Goal: Task Accomplishment & Management: Manage account settings

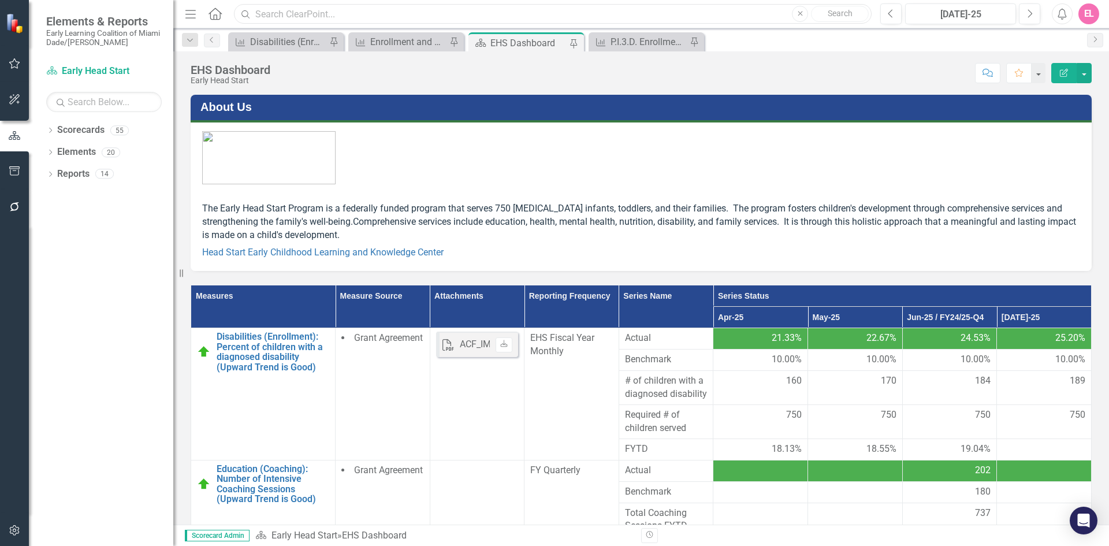
click at [351, 20] on input "text" at bounding box center [552, 14] width 637 height 20
click at [312, 16] on input "text" at bounding box center [552, 14] width 637 height 20
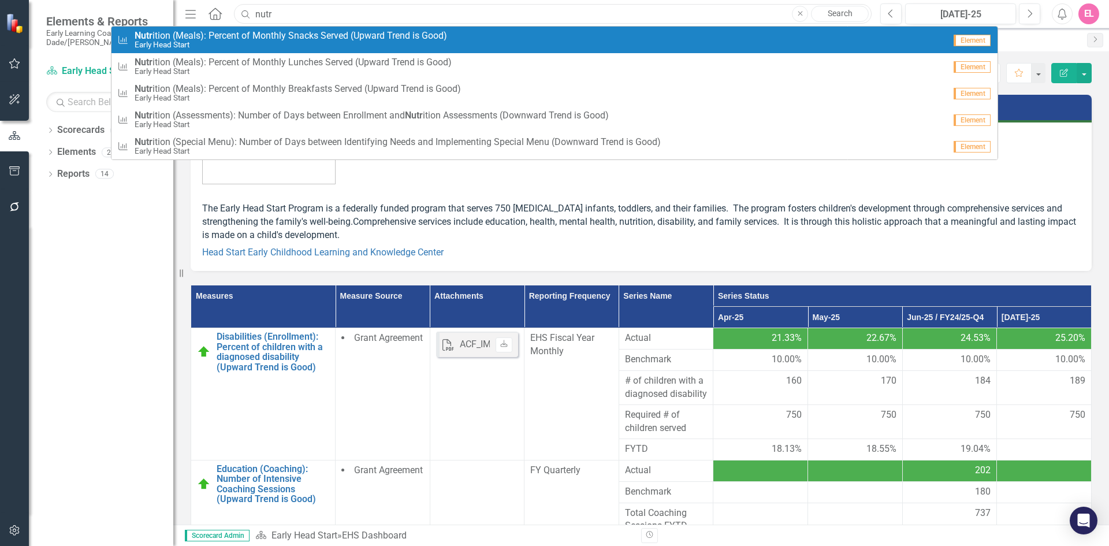
type input "nutr"
click at [254, 46] on small "Early Head Start" at bounding box center [291, 44] width 312 height 9
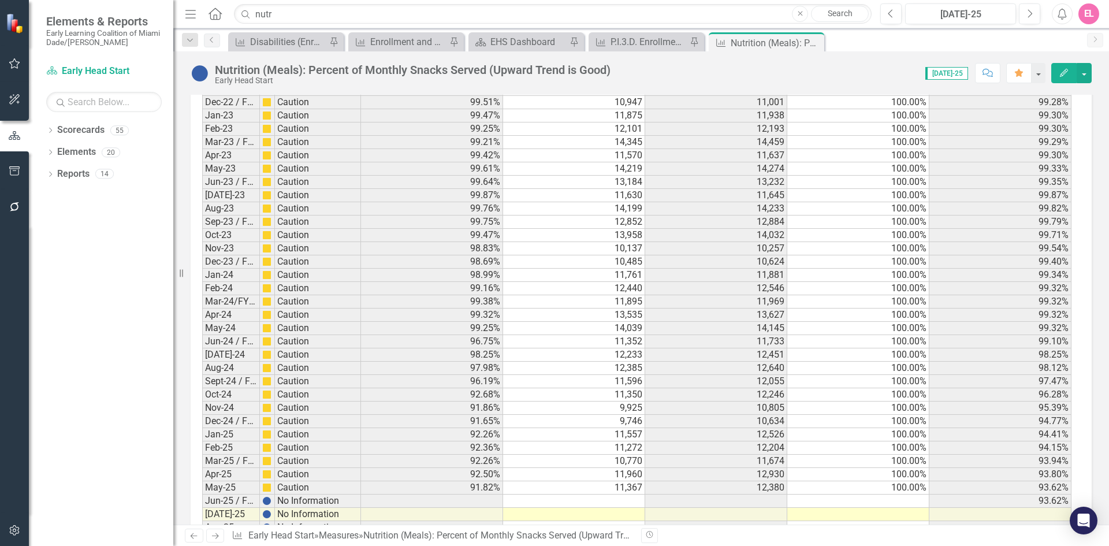
scroll to position [1722, 0]
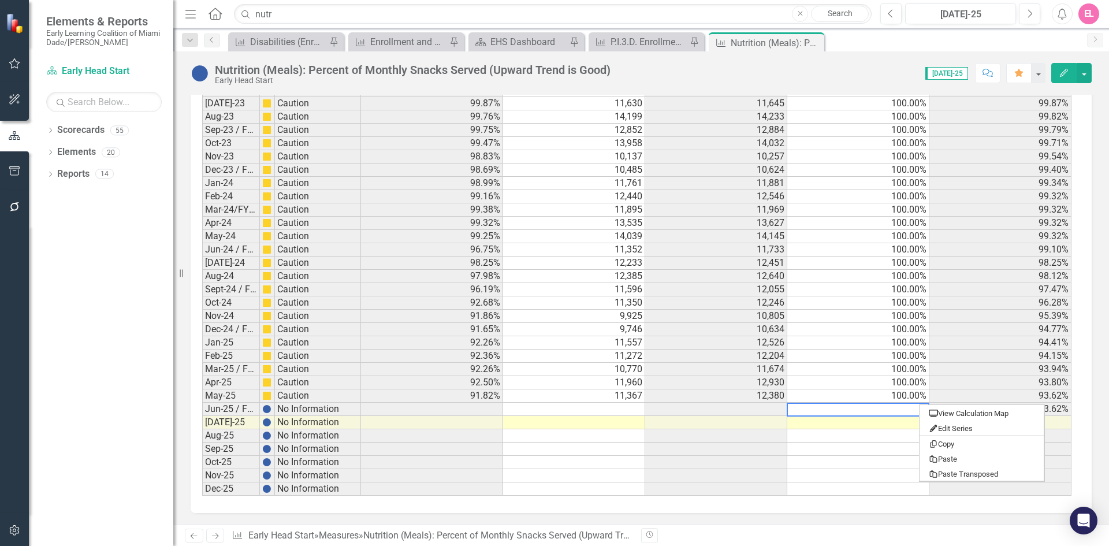
click at [739, 383] on td at bounding box center [858, 408] width 142 height 13
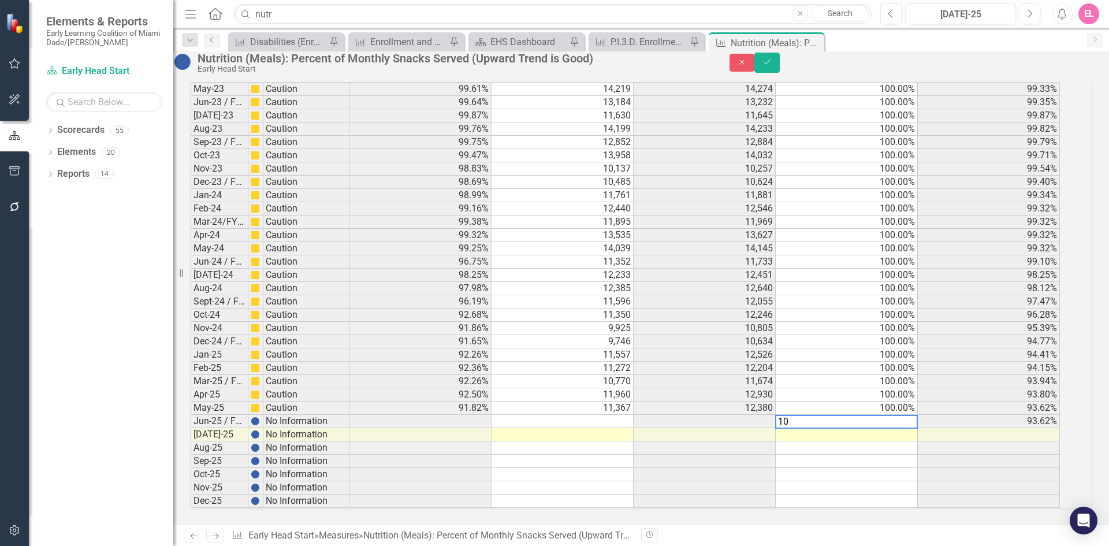
type textarea "100"
click at [739, 383] on td at bounding box center [704, 421] width 142 height 13
click at [621, 383] on td at bounding box center [562, 421] width 142 height 13
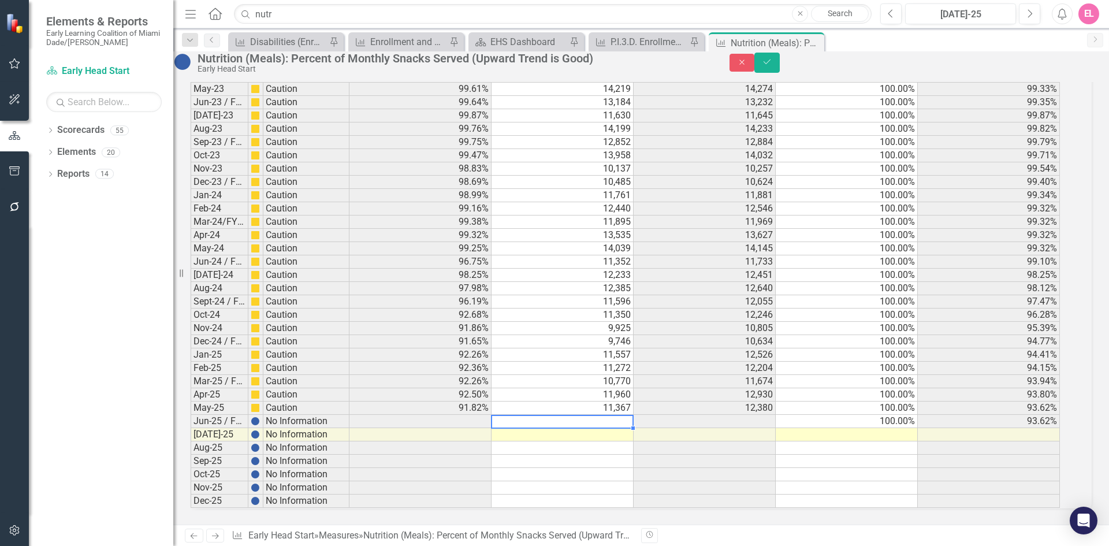
click at [621, 383] on td at bounding box center [562, 421] width 142 height 13
type textarea "11,278"
click at [616, 383] on td at bounding box center [562, 434] width 142 height 13
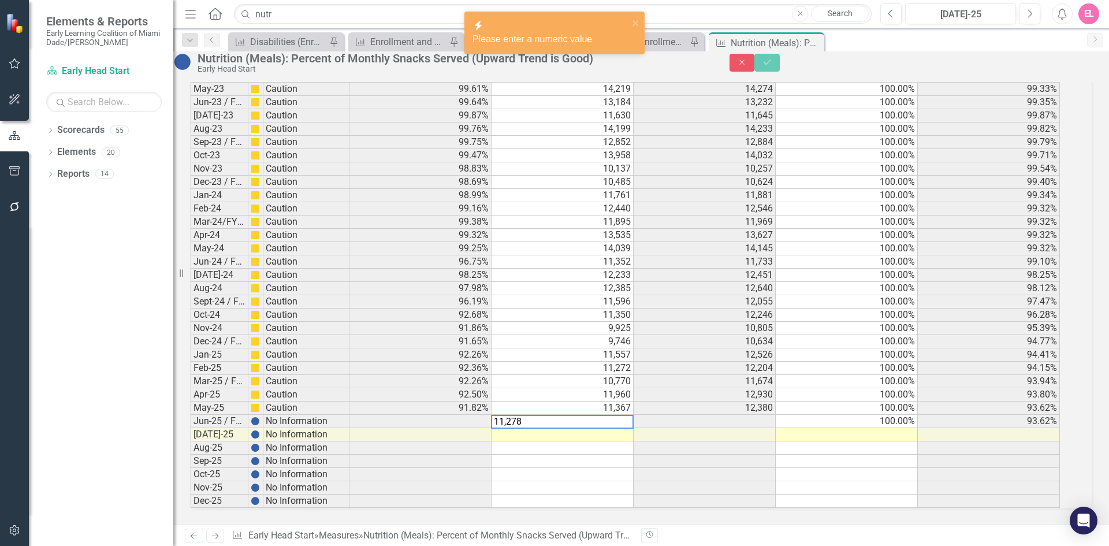
click at [599, 383] on td at bounding box center [562, 460] width 142 height 13
click at [616, 383] on td at bounding box center [562, 434] width 142 height 13
click at [589, 383] on td at bounding box center [562, 434] width 142 height 13
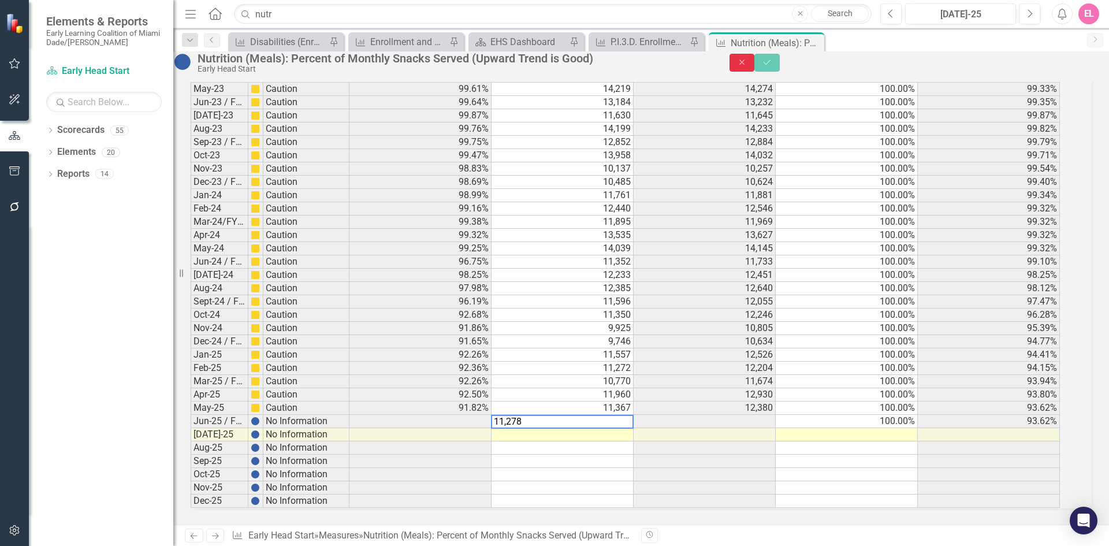
click at [739, 66] on icon "Close" at bounding box center [742, 62] width 10 height 8
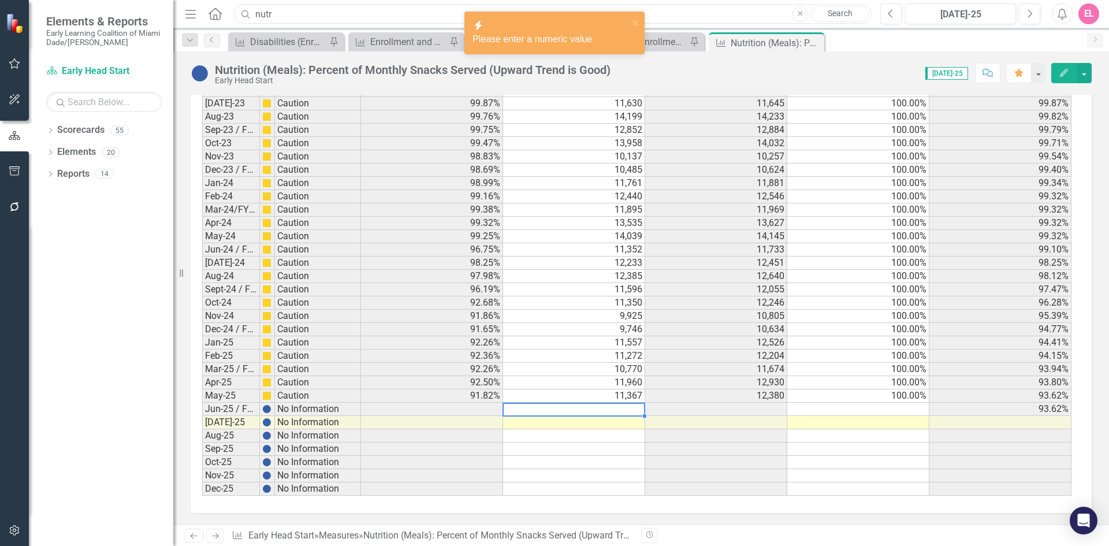
click at [371, 18] on input "nutr" at bounding box center [552, 14] width 637 height 20
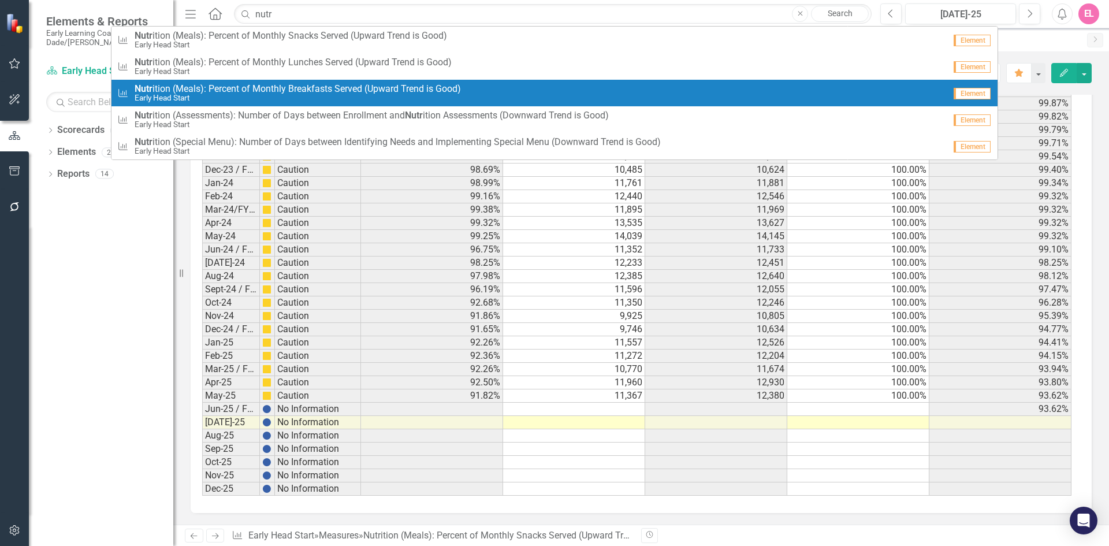
click at [217, 91] on span "Nutr ition (Meals): Percent of Monthly Breakfasts Served (Upward Trend is Good)" at bounding box center [298, 89] width 326 height 10
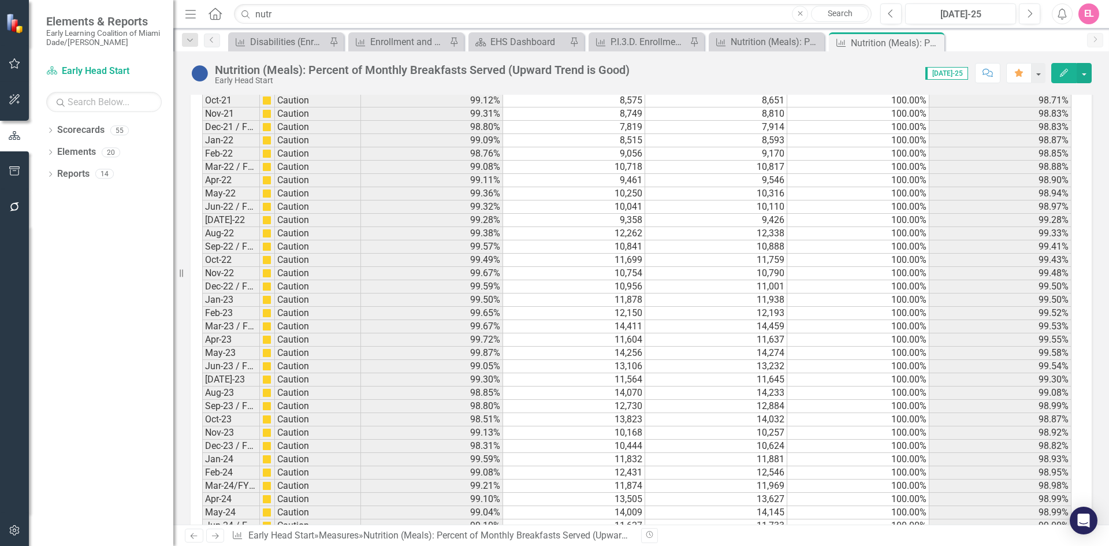
scroll to position [1776, 0]
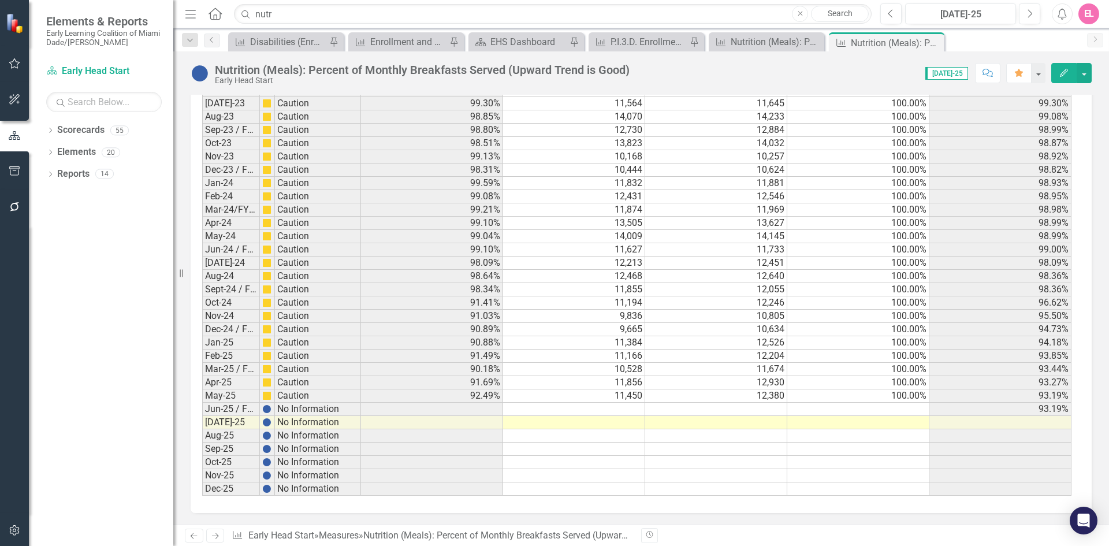
click at [613, 383] on td at bounding box center [574, 408] width 142 height 13
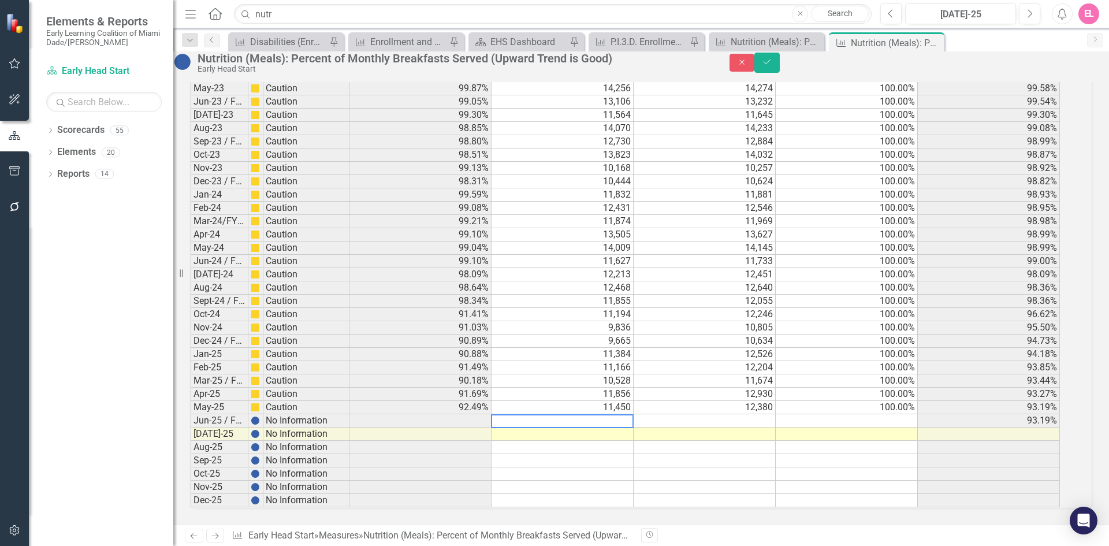
scroll to position [1776, 0]
type textarea "11259"
click at [739, 383] on td at bounding box center [704, 420] width 142 height 13
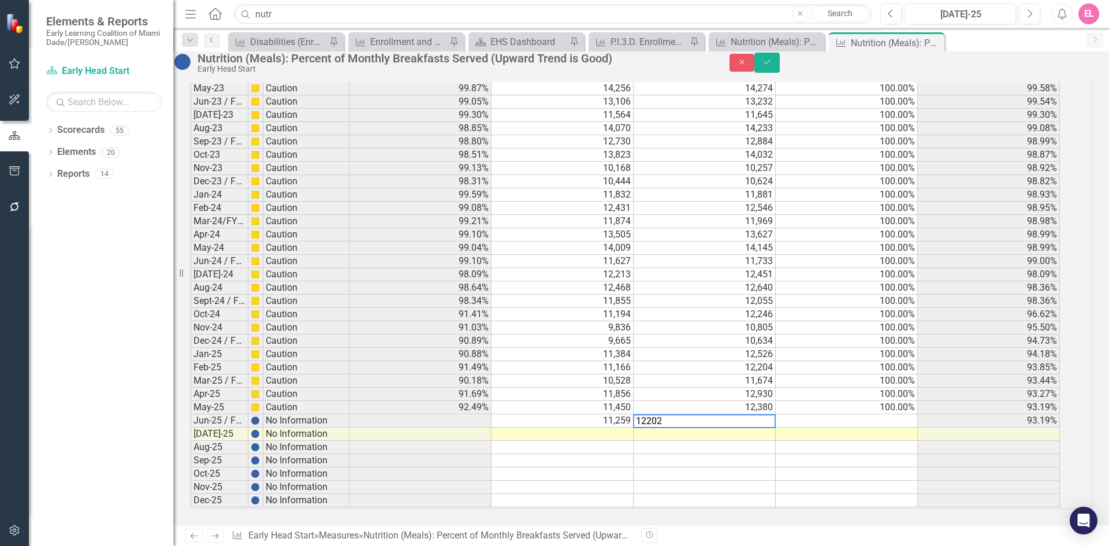
click at [739, 383] on td "100.00%" at bounding box center [847, 407] width 142 height 13
click at [739, 383] on td at bounding box center [847, 420] width 142 height 13
type textarea "100"
click at [620, 383] on td at bounding box center [562, 433] width 142 height 13
click at [622, 383] on td at bounding box center [562, 433] width 142 height 13
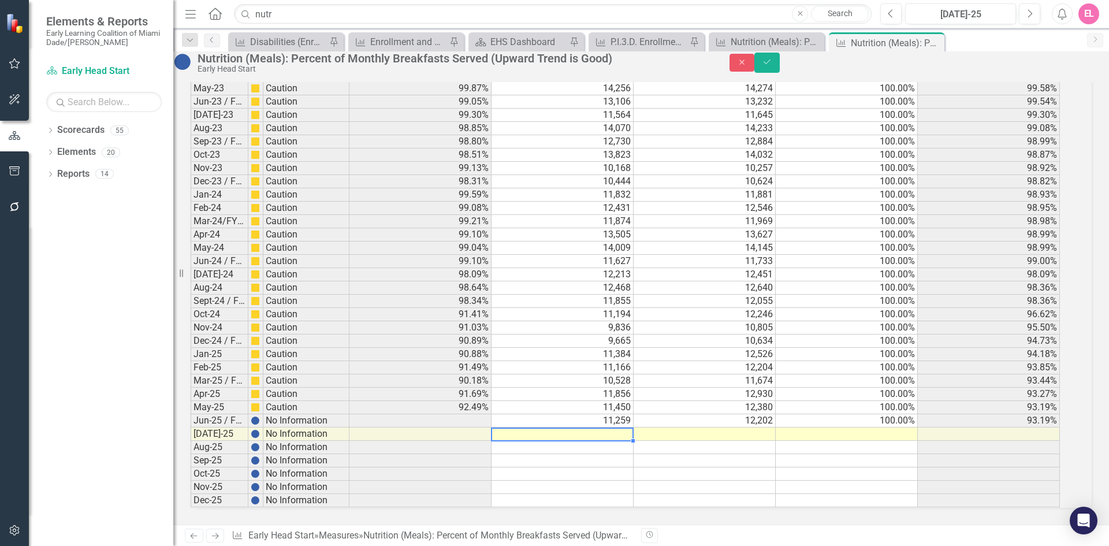
click at [622, 383] on td at bounding box center [562, 433] width 142 height 13
type textarea "11409"
click at [739, 383] on td at bounding box center [704, 433] width 142 height 13
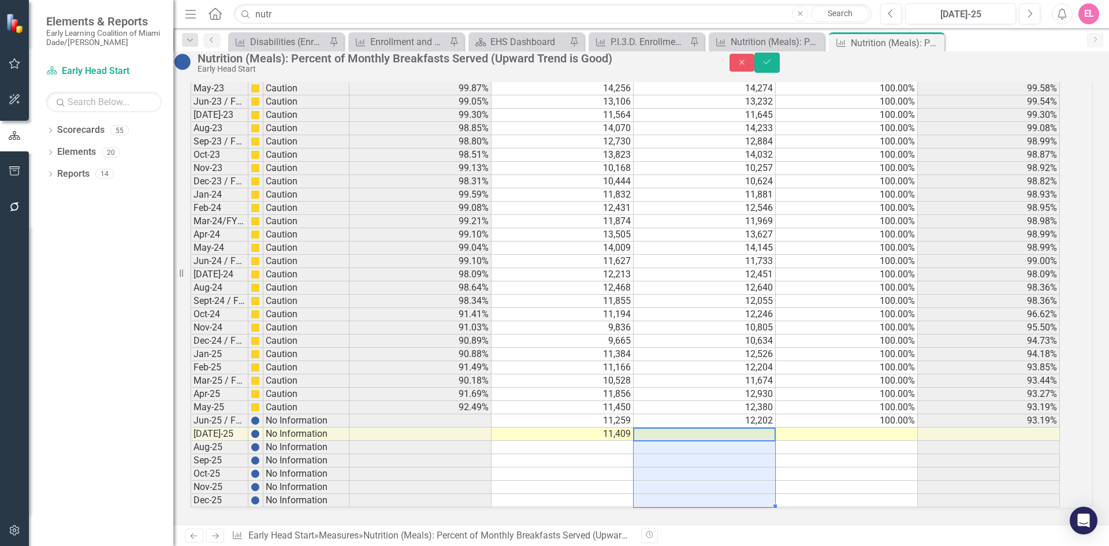
drag, startPoint x: 772, startPoint y: 418, endPoint x: 1139, endPoint y: 520, distance: 380.5
click at [739, 383] on html "Elements & Reports Early Learning Coalition of Miami Dade/Monroe Scorecard Earl…" at bounding box center [554, 273] width 1109 height 546
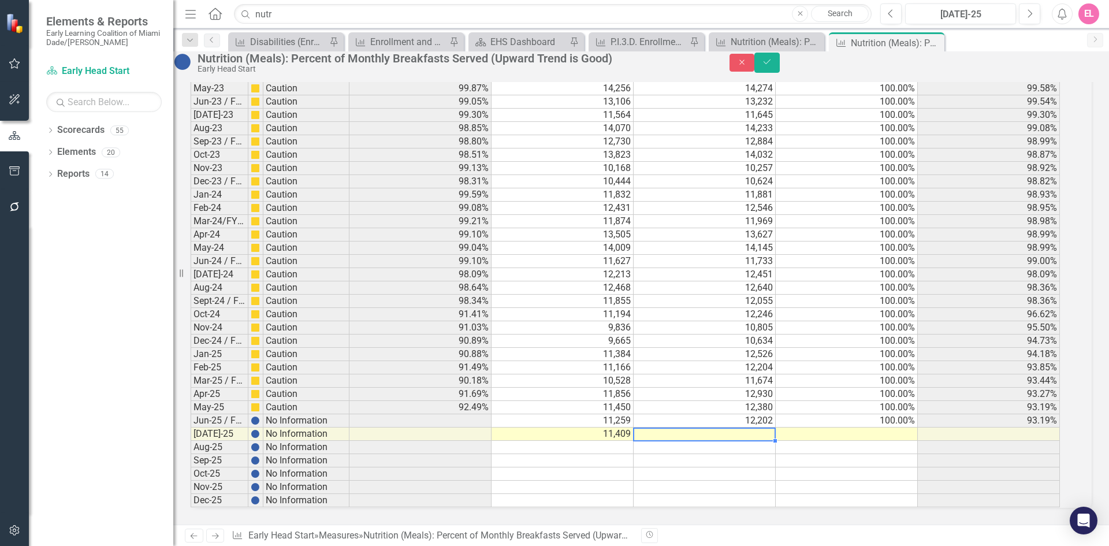
click at [739, 383] on td at bounding box center [704, 433] width 142 height 13
click at [739, 383] on td at bounding box center [847, 433] width 142 height 13
type textarea "100"
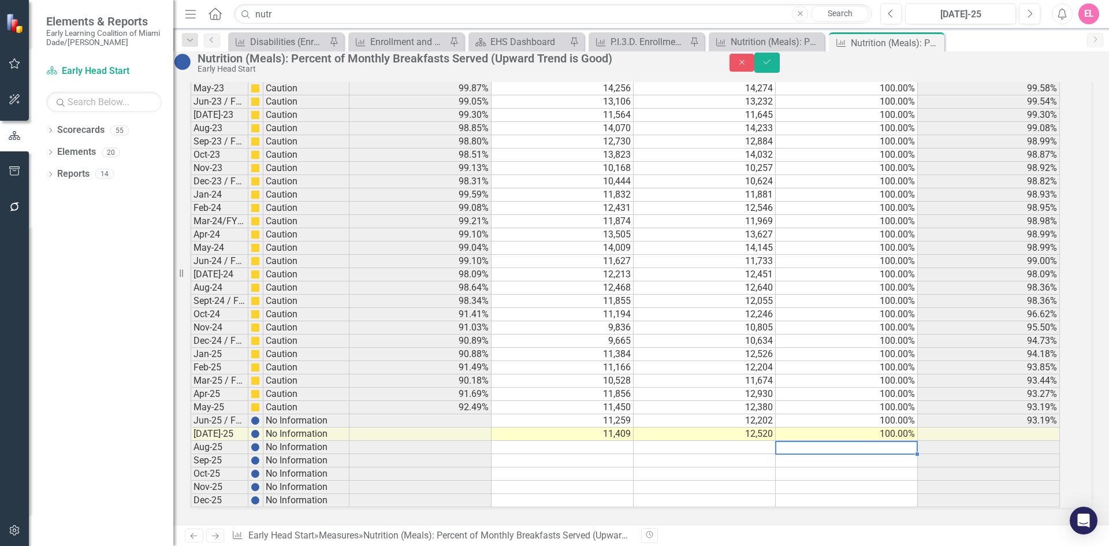
click at [739, 383] on td at bounding box center [847, 447] width 142 height 13
click at [739, 62] on button "Save" at bounding box center [766, 63] width 25 height 20
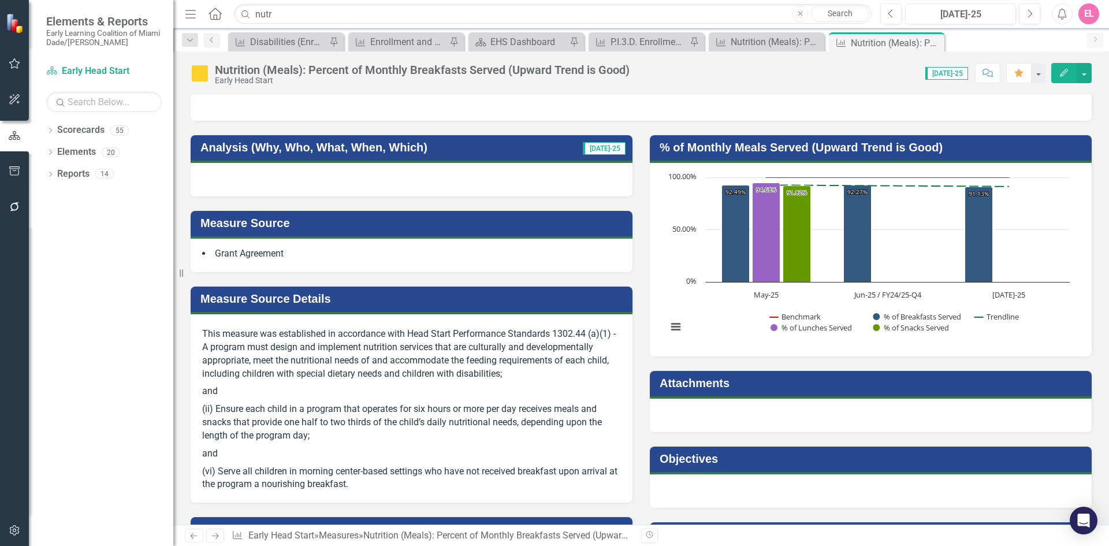
scroll to position [0, 0]
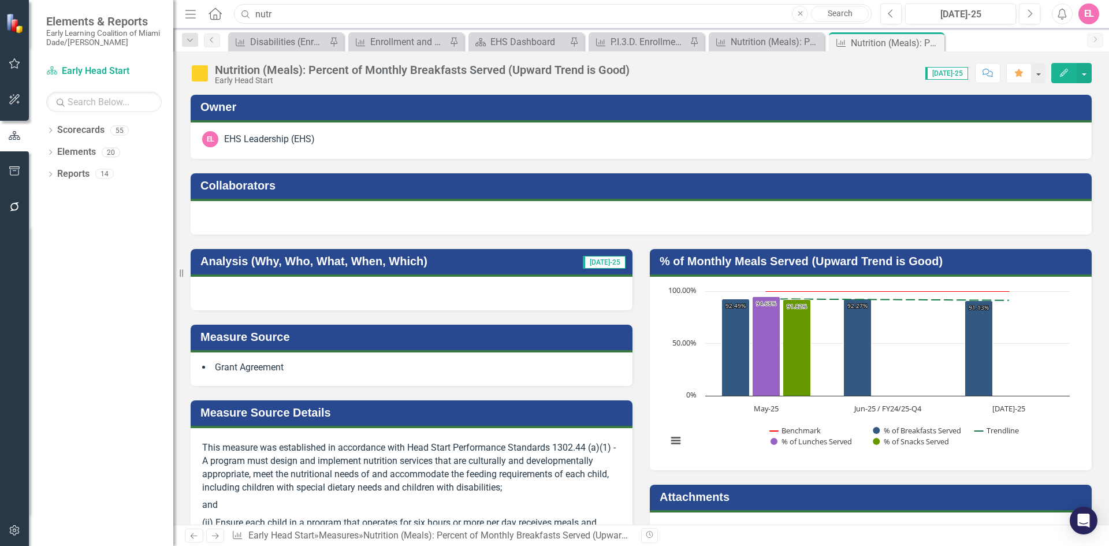
click at [515, 19] on input "nutr" at bounding box center [552, 14] width 637 height 20
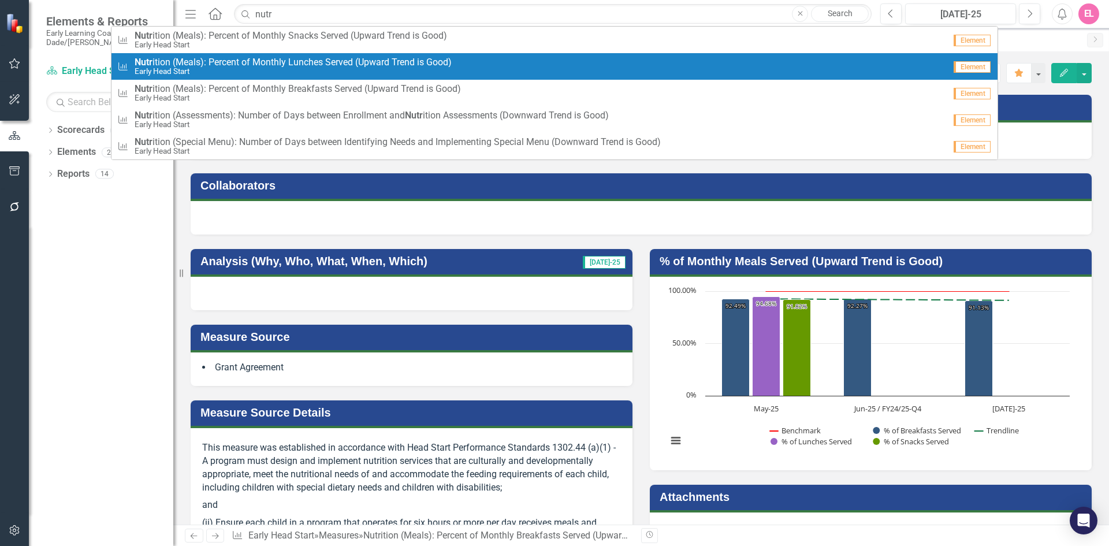
click at [251, 76] on small "Early Head Start" at bounding box center [293, 71] width 317 height 9
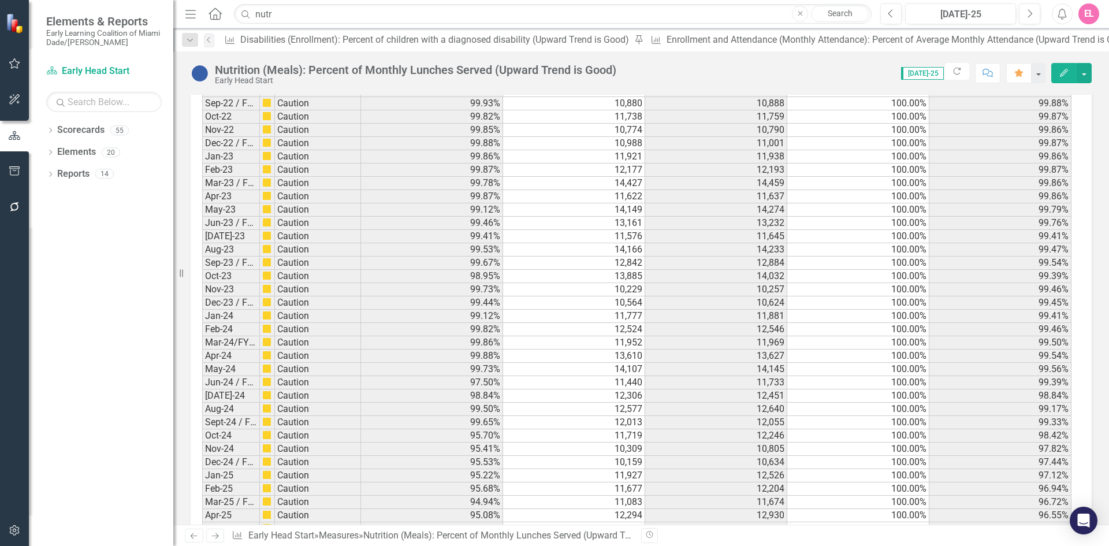
scroll to position [1740, 0]
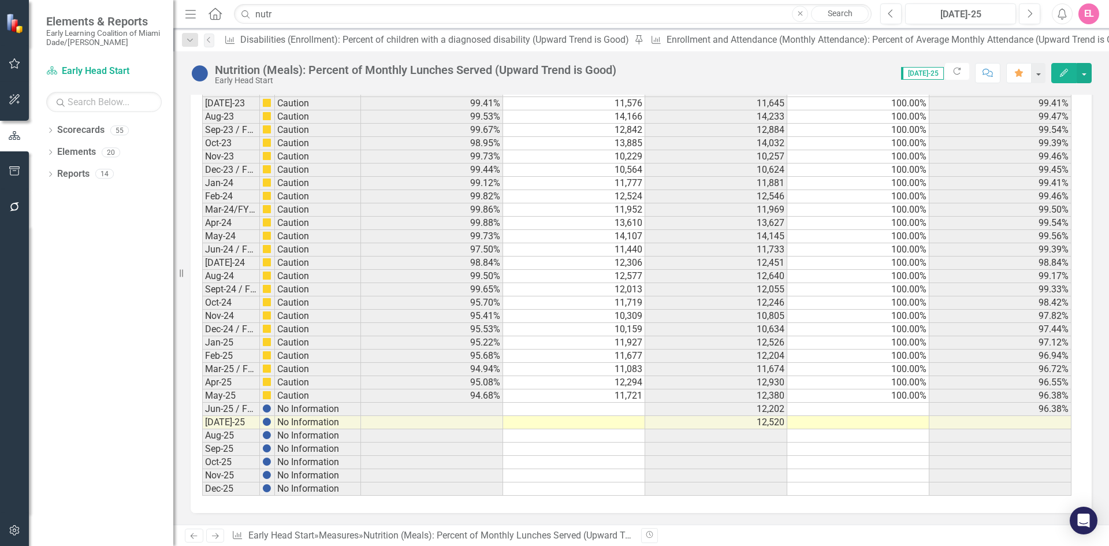
click at [598, 383] on td at bounding box center [574, 408] width 142 height 13
click at [610, 383] on td at bounding box center [574, 408] width 142 height 13
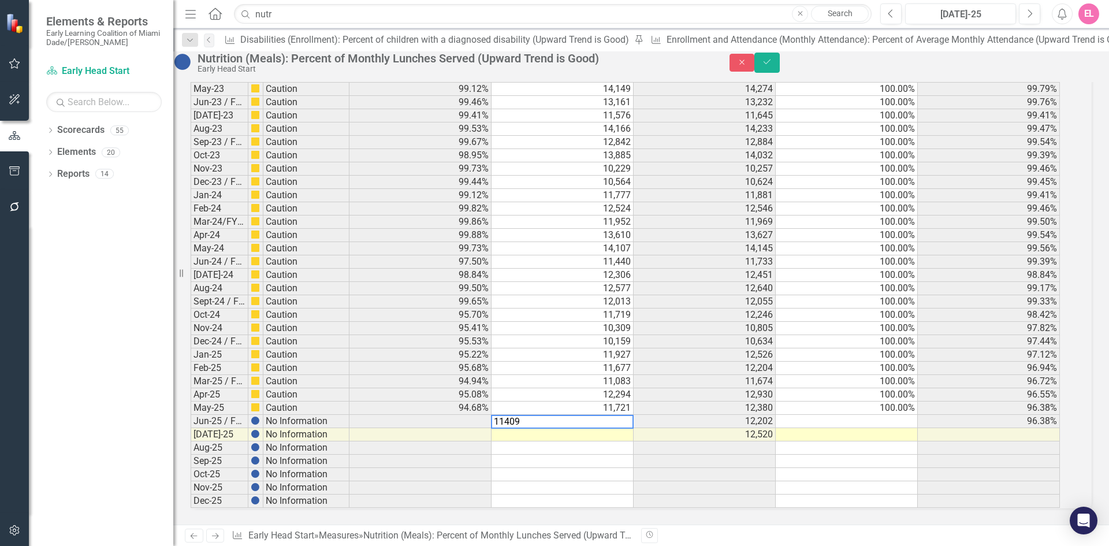
click at [622, 383] on td at bounding box center [562, 447] width 142 height 13
click at [622, 383] on td at bounding box center [562, 434] width 142 height 13
type textarea "11409"
click at [630, 383] on td "11,409" at bounding box center [562, 421] width 142 height 13
click at [621, 383] on td "11,409" at bounding box center [562, 421] width 142 height 13
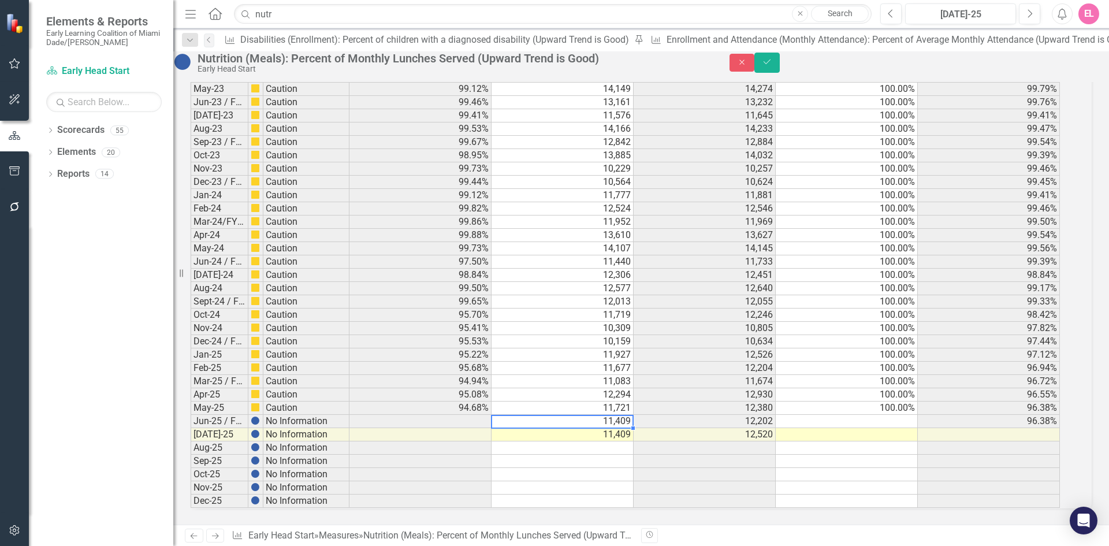
click at [621, 383] on td "11,409" at bounding box center [562, 421] width 142 height 13
drag, startPoint x: 621, startPoint y: 409, endPoint x: 412, endPoint y: 397, distance: 208.8
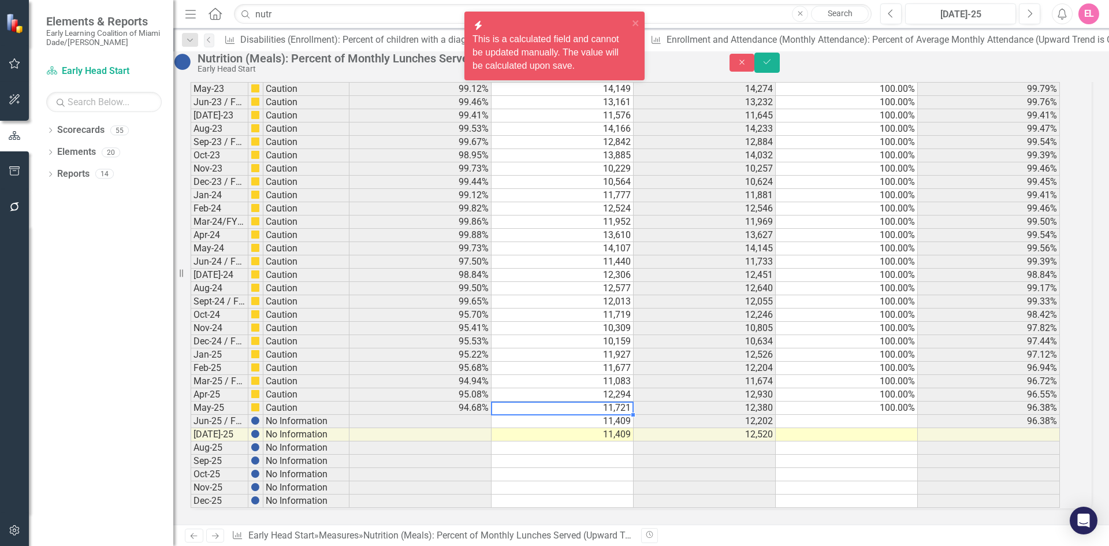
click at [599, 383] on td "11,721" at bounding box center [562, 407] width 142 height 13
click at [621, 383] on td "11,409" at bounding box center [562, 421] width 142 height 13
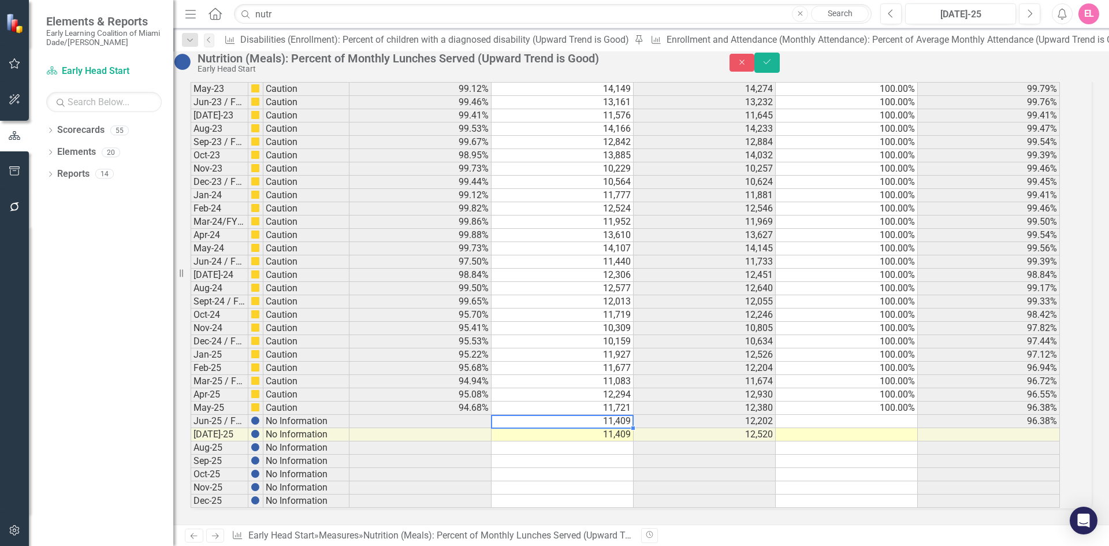
click at [605, 383] on td "11,409" at bounding box center [562, 421] width 142 height 13
drag, startPoint x: 559, startPoint y: 408, endPoint x: 471, endPoint y: 409, distance: 87.8
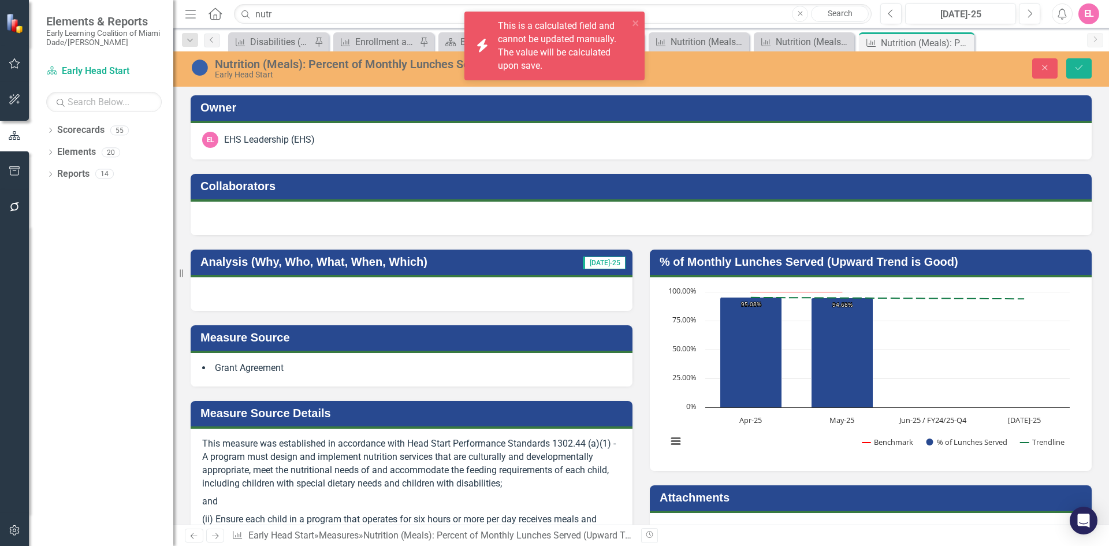
scroll to position [1740, 0]
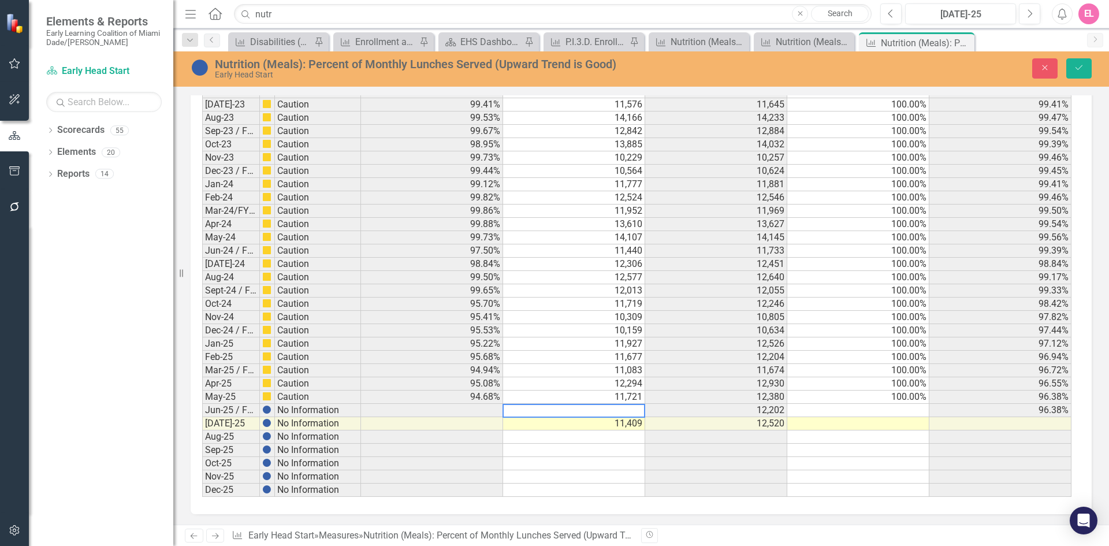
click at [633, 410] on textarea at bounding box center [573, 411] width 143 height 14
type textarea "11259"
click at [868, 410] on td at bounding box center [858, 410] width 142 height 13
type textarea "100"
click at [872, 426] on td at bounding box center [858, 423] width 142 height 13
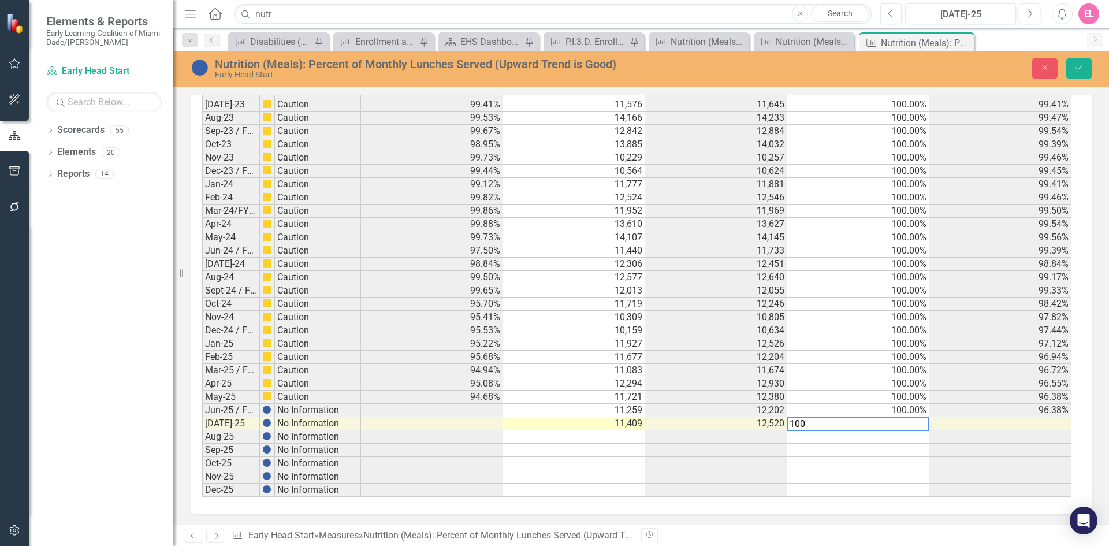
type textarea "100"
click at [875, 439] on td at bounding box center [858, 436] width 142 height 13
click at [1085, 68] on button "Save" at bounding box center [1078, 68] width 25 height 20
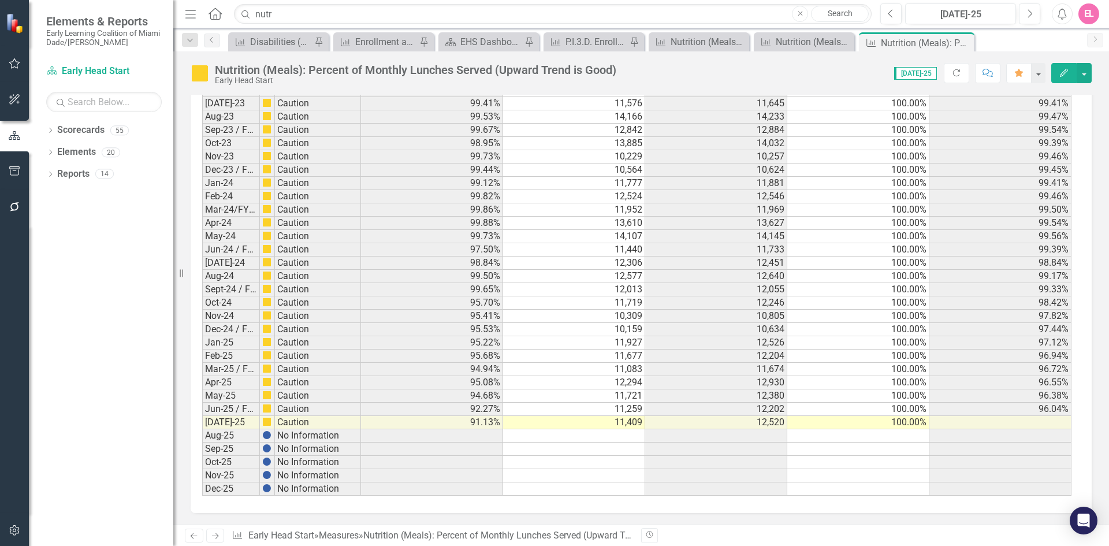
click at [212, 536] on icon "Next" at bounding box center [215, 536] width 10 height 8
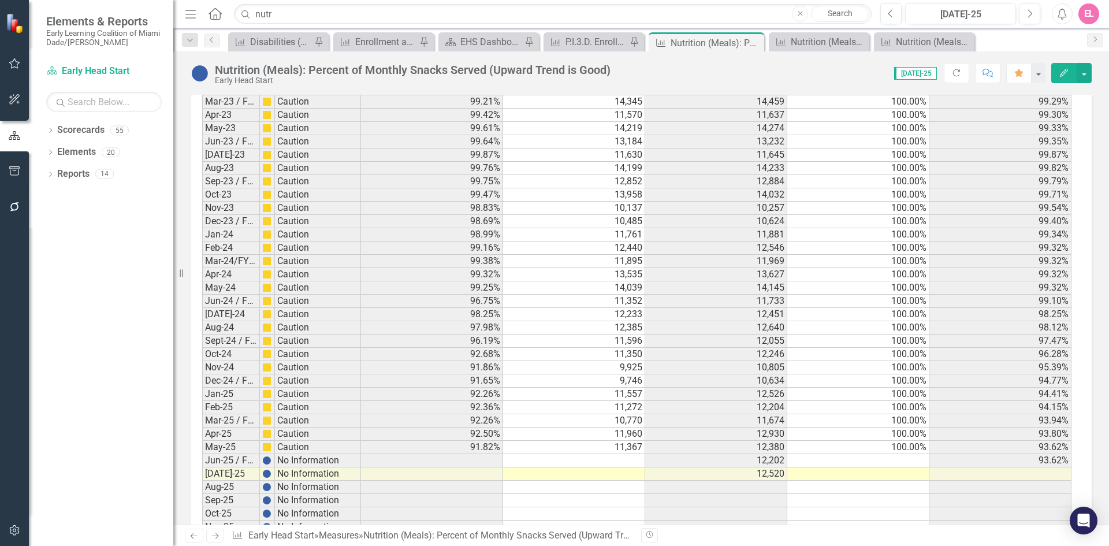
scroll to position [1722, 0]
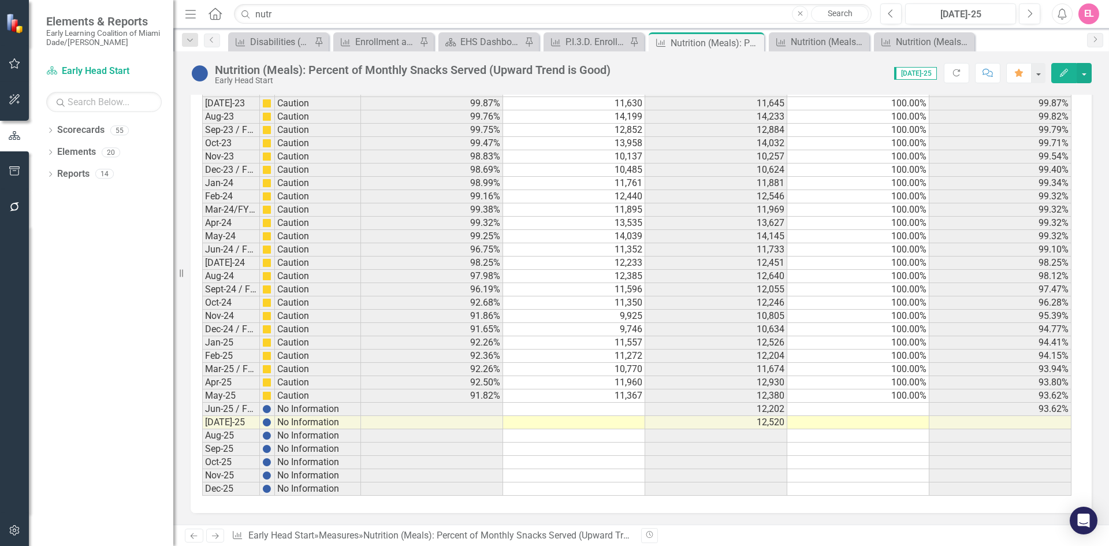
click at [620, 409] on td at bounding box center [574, 408] width 142 height 13
click at [622, 410] on td at bounding box center [574, 408] width 142 height 13
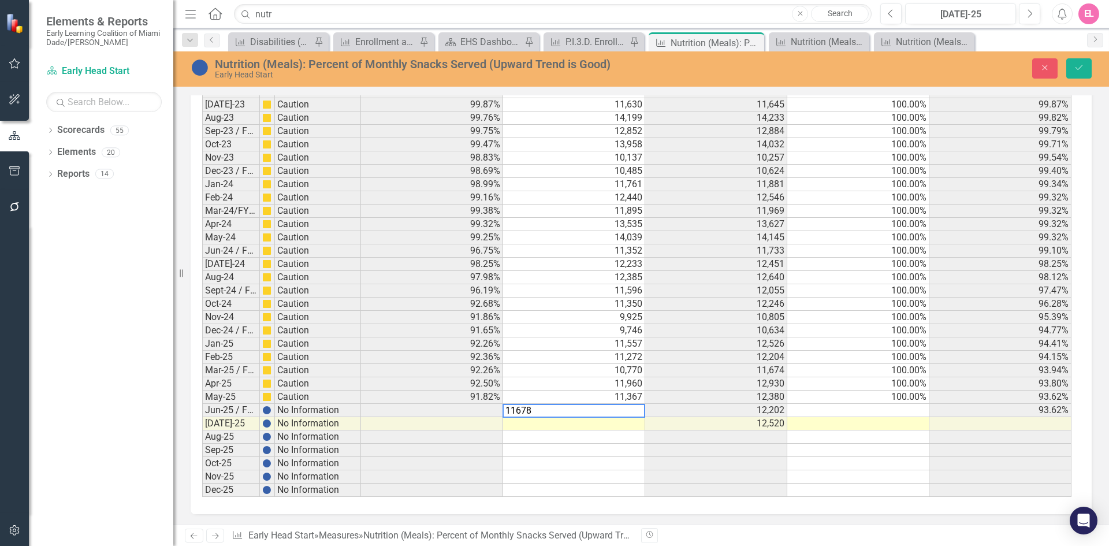
type textarea "11678"
click at [900, 407] on td at bounding box center [858, 410] width 142 height 13
type textarea "100"
click at [897, 422] on td at bounding box center [858, 423] width 142 height 13
type textarea "100"
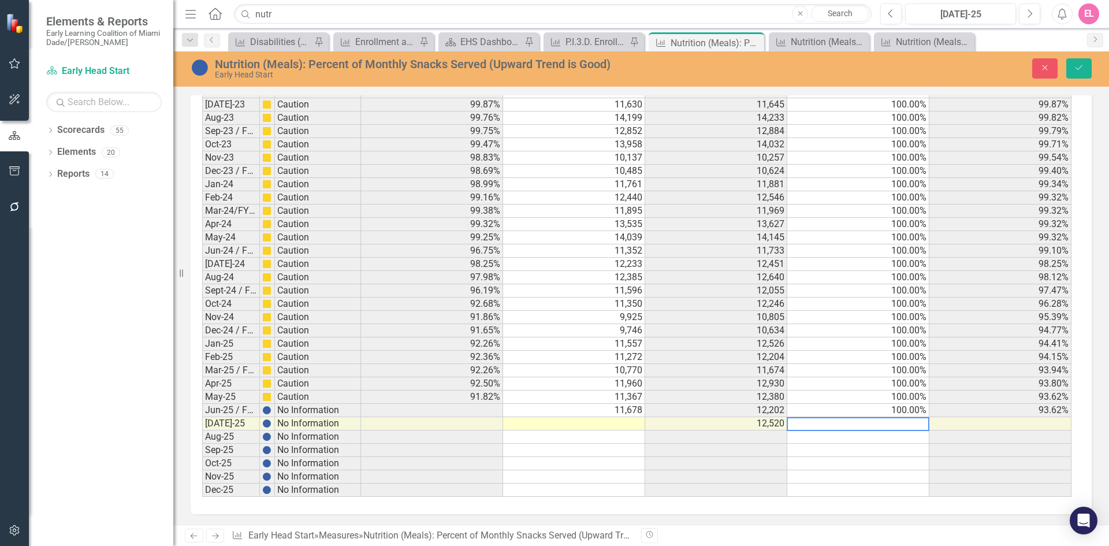
click at [591, 428] on td at bounding box center [574, 423] width 142 height 13
click at [631, 421] on td at bounding box center [574, 423] width 142 height 13
type textarea "11937"
click at [1081, 70] on icon "Save" at bounding box center [1078, 68] width 10 height 8
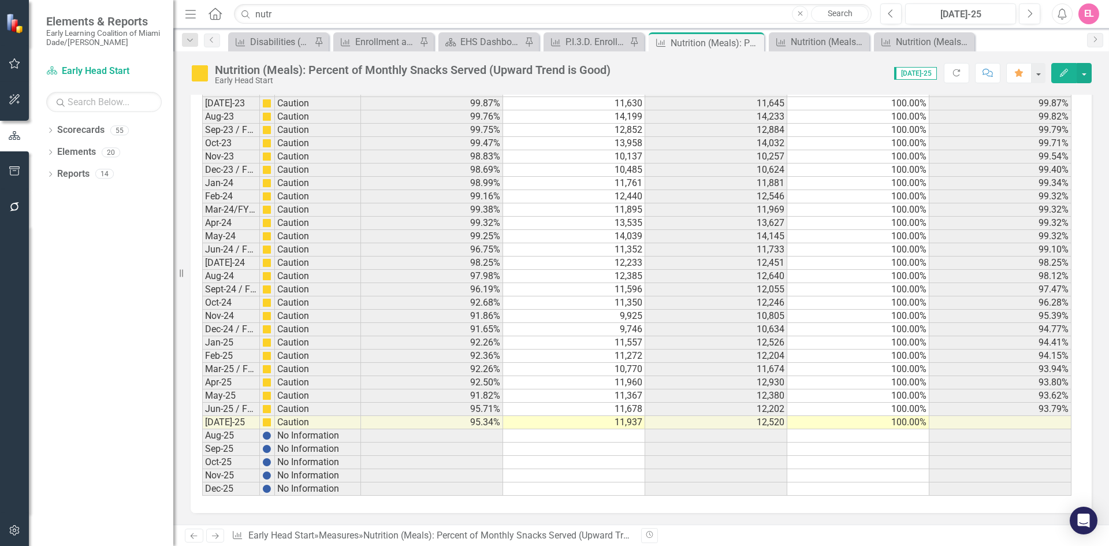
click at [215, 535] on icon "Next" at bounding box center [215, 536] width 10 height 8
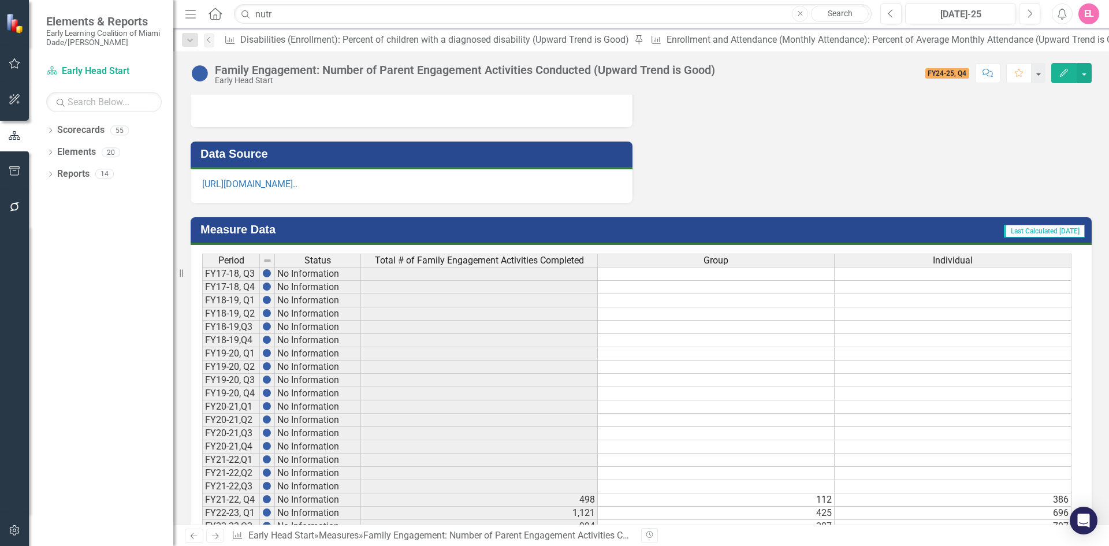
scroll to position [1035, 0]
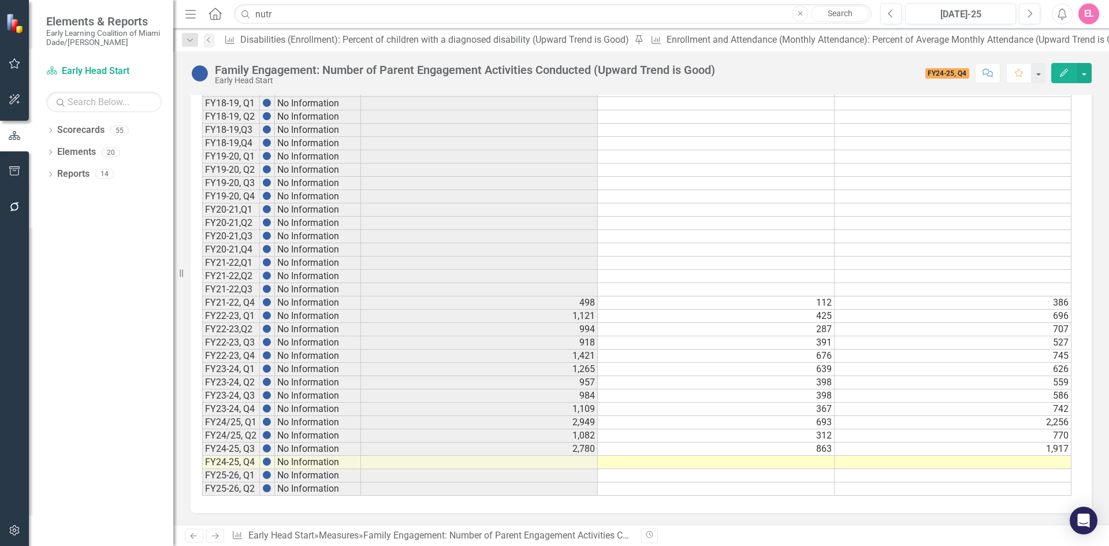
click at [195, 536] on icon at bounding box center [194, 536] width 7 height 6
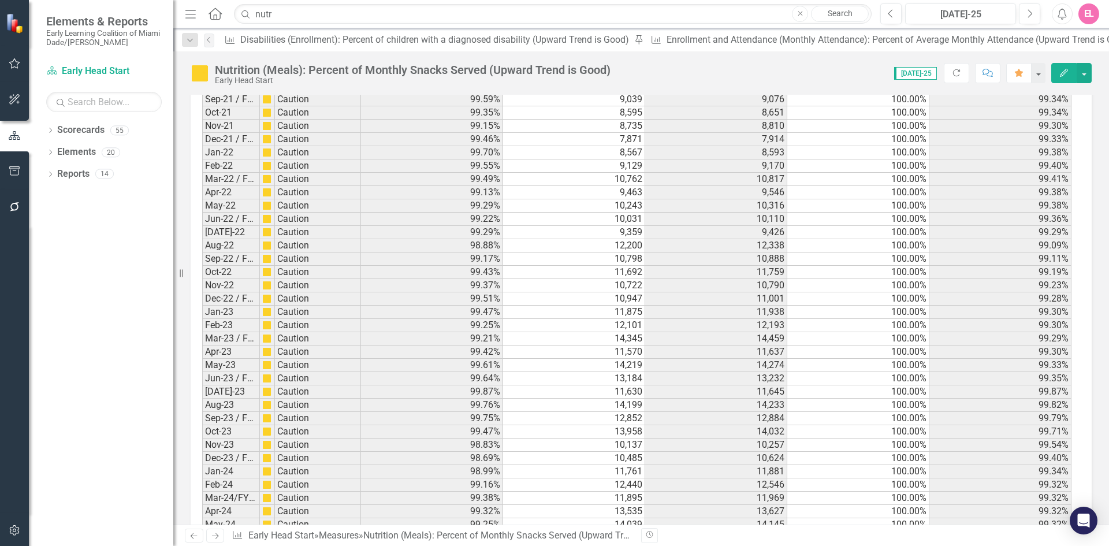
scroll to position [1722, 0]
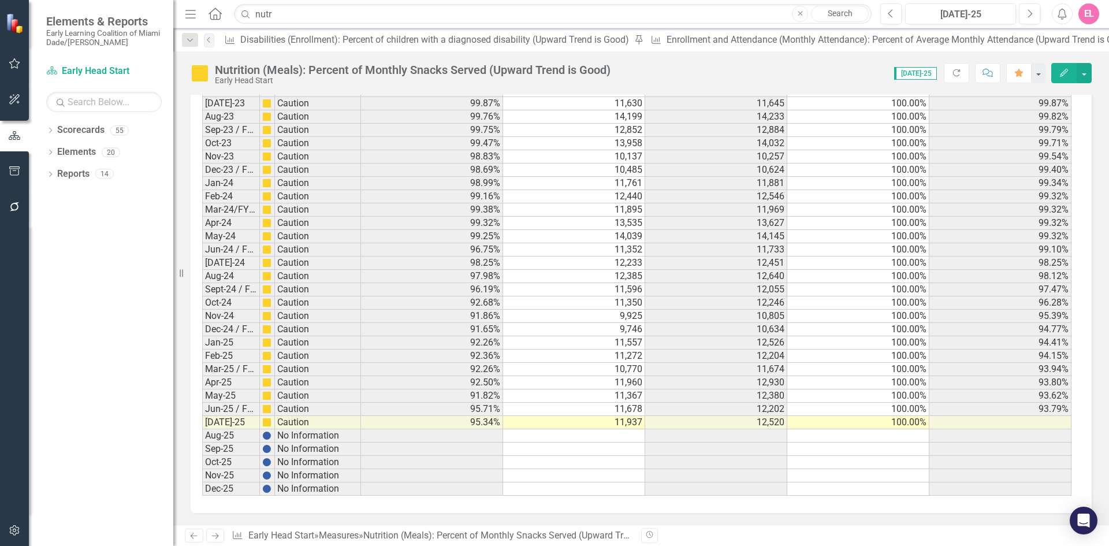
click at [625, 425] on td "11,937" at bounding box center [574, 422] width 142 height 13
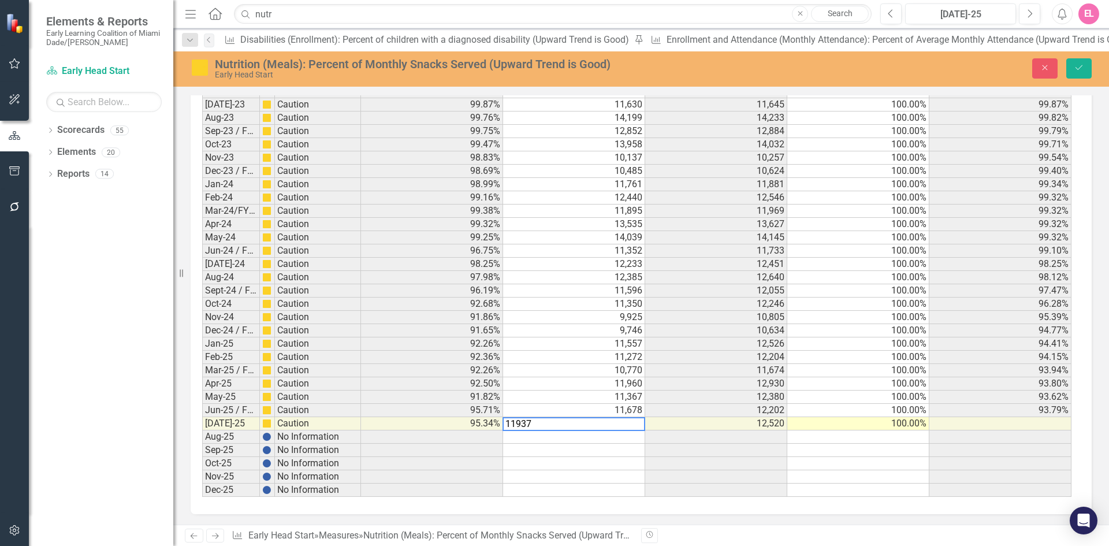
drag, startPoint x: 545, startPoint y: 426, endPoint x: 454, endPoint y: 414, distance: 91.4
click at [627, 410] on td "11,678" at bounding box center [574, 410] width 142 height 13
drag, startPoint x: 627, startPoint y: 410, endPoint x: 618, endPoint y: 411, distance: 8.7
click at [618, 411] on td "11,678" at bounding box center [574, 410] width 142 height 13
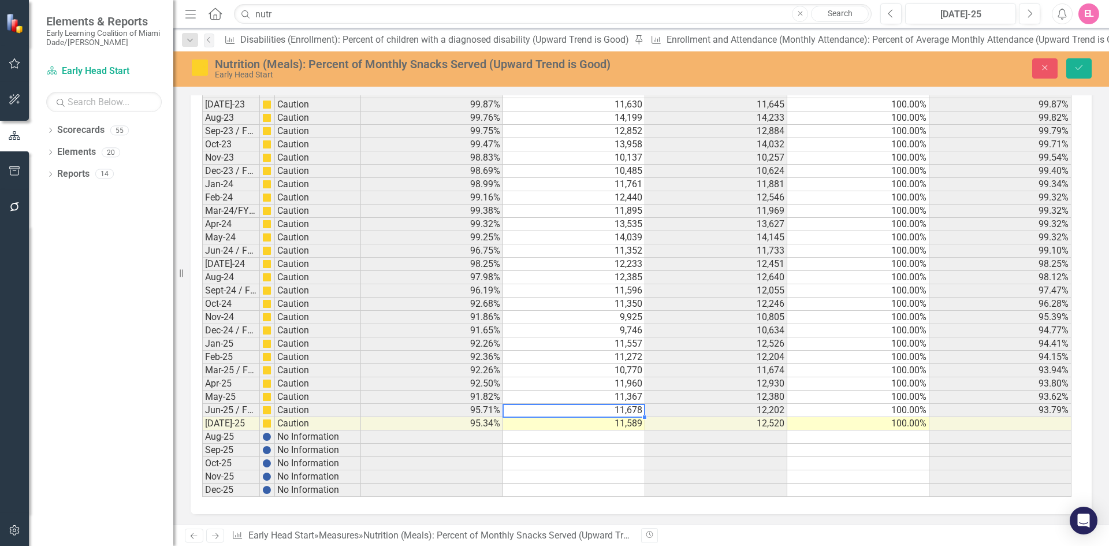
click at [610, 409] on td "11,678" at bounding box center [574, 410] width 142 height 13
type textarea "11678"
drag, startPoint x: 610, startPoint y: 409, endPoint x: 445, endPoint y: 408, distance: 165.2
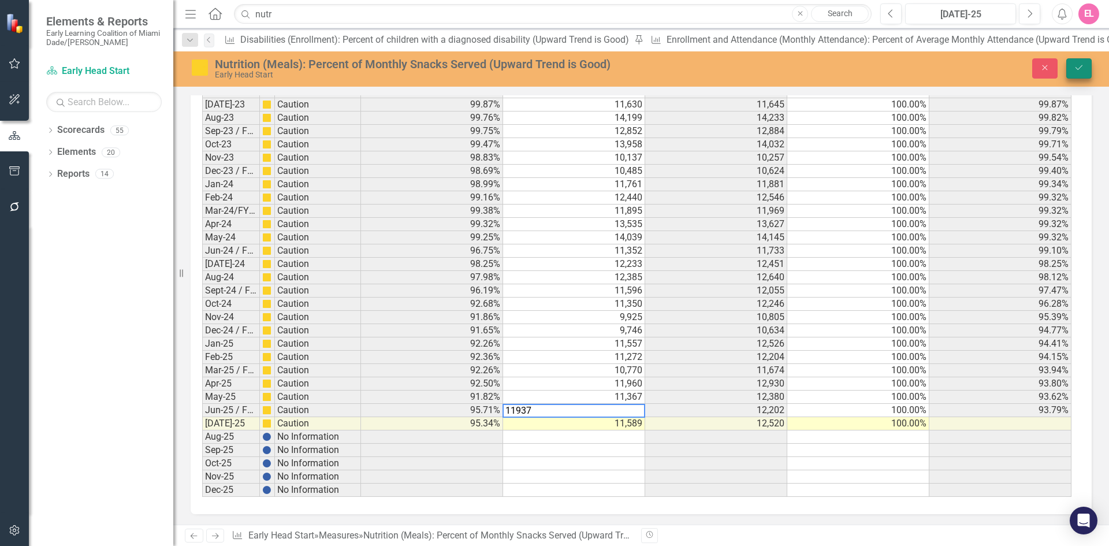
type textarea "11937"
click at [1082, 69] on icon "Save" at bounding box center [1078, 68] width 10 height 8
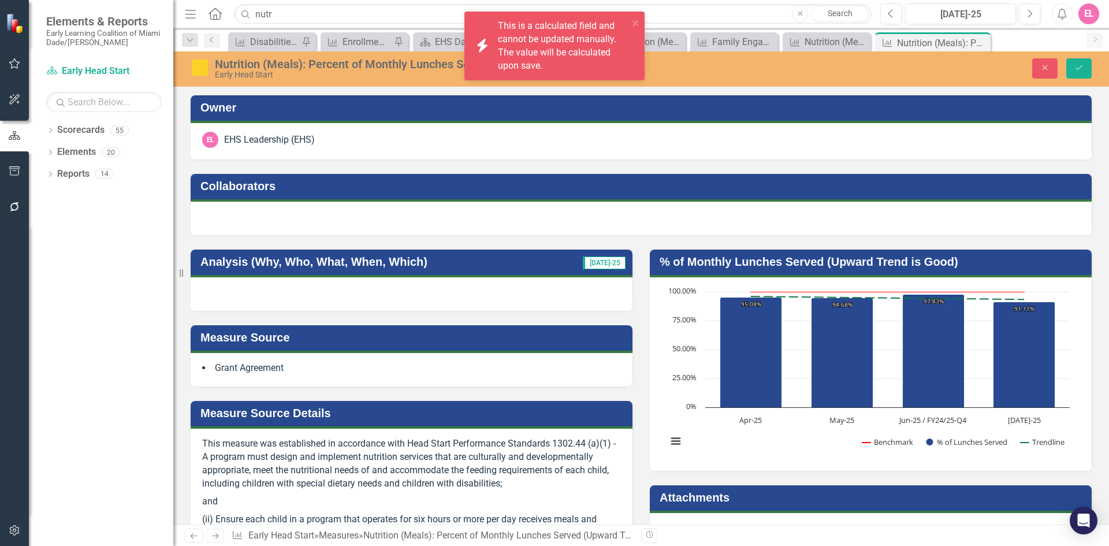
scroll to position [1740, 0]
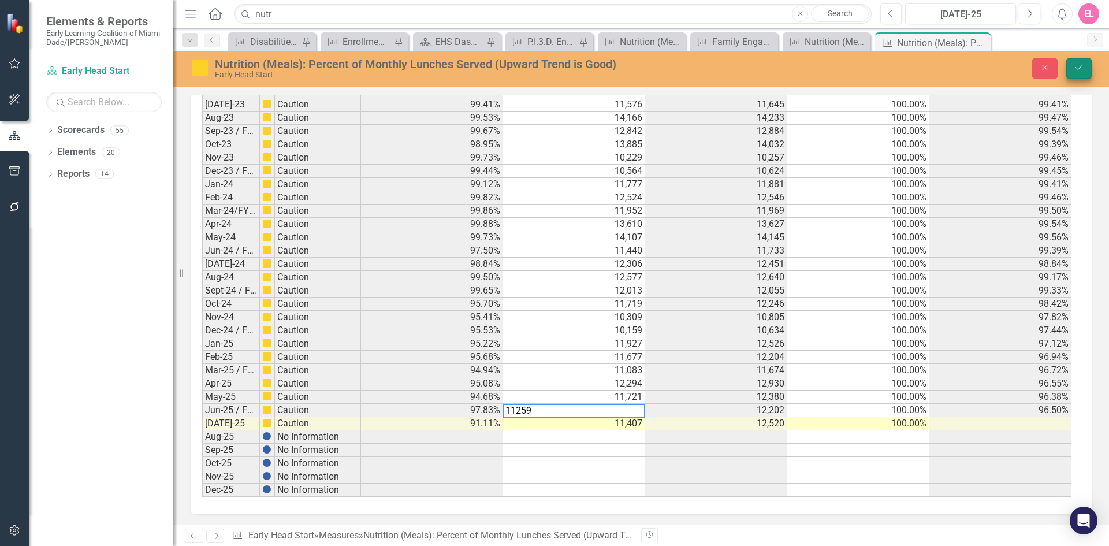
type textarea "11259"
click at [1078, 76] on button "Save" at bounding box center [1078, 68] width 25 height 20
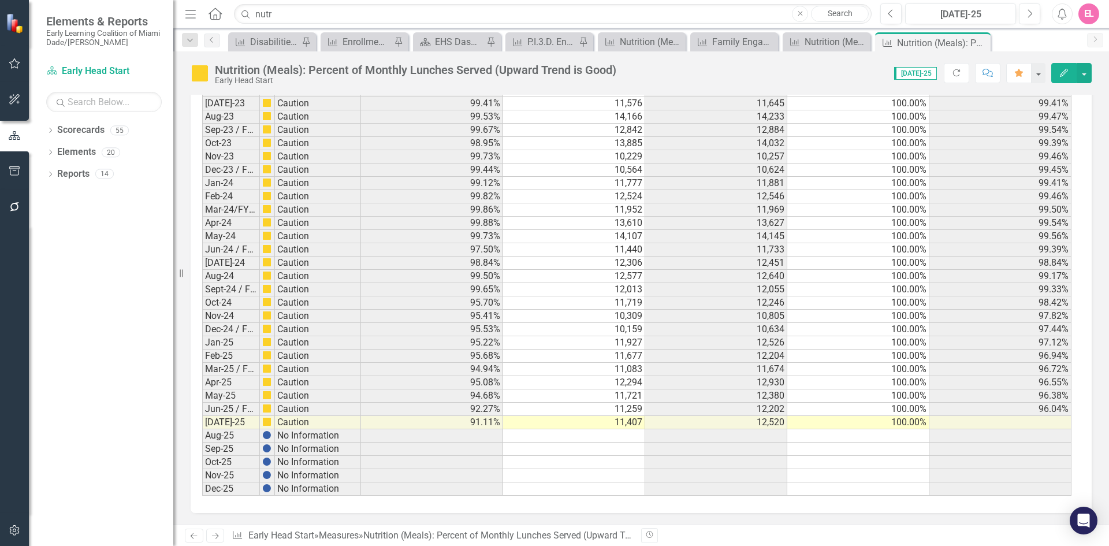
click at [622, 425] on td "11,407" at bounding box center [574, 422] width 142 height 13
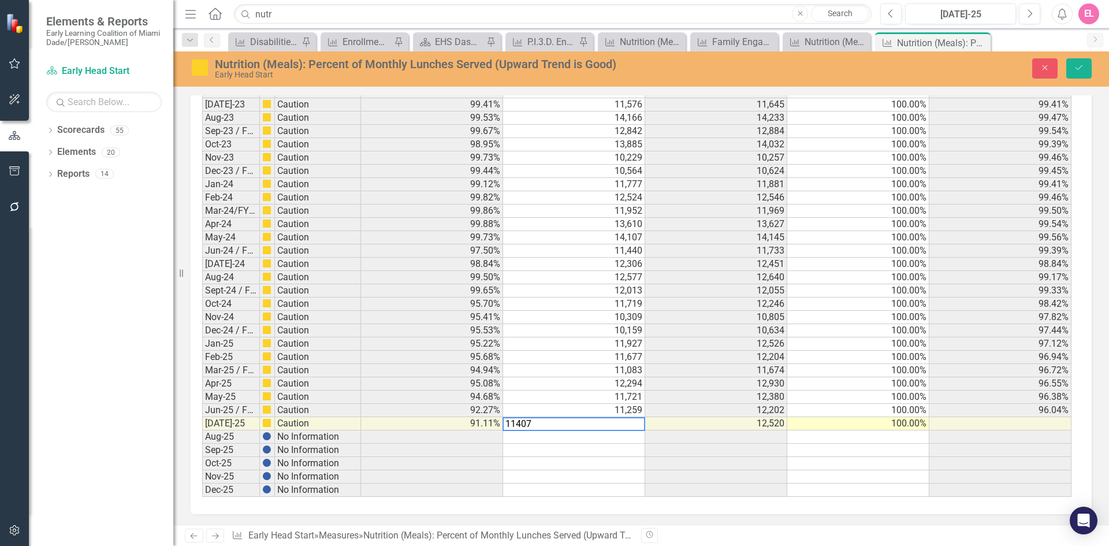
drag, startPoint x: 577, startPoint y: 423, endPoint x: 416, endPoint y: 406, distance: 162.0
type textarea "11678"
click at [1084, 67] on button "Save" at bounding box center [1078, 68] width 25 height 20
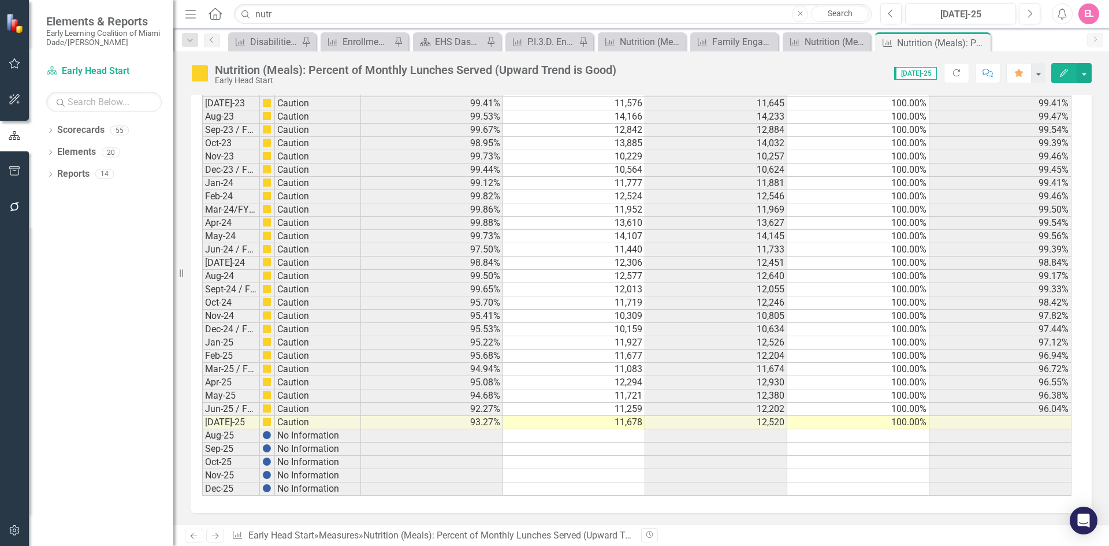
click at [222, 534] on link "Next" at bounding box center [215, 535] width 18 height 14
click at [629, 409] on td "11,678" at bounding box center [574, 408] width 142 height 13
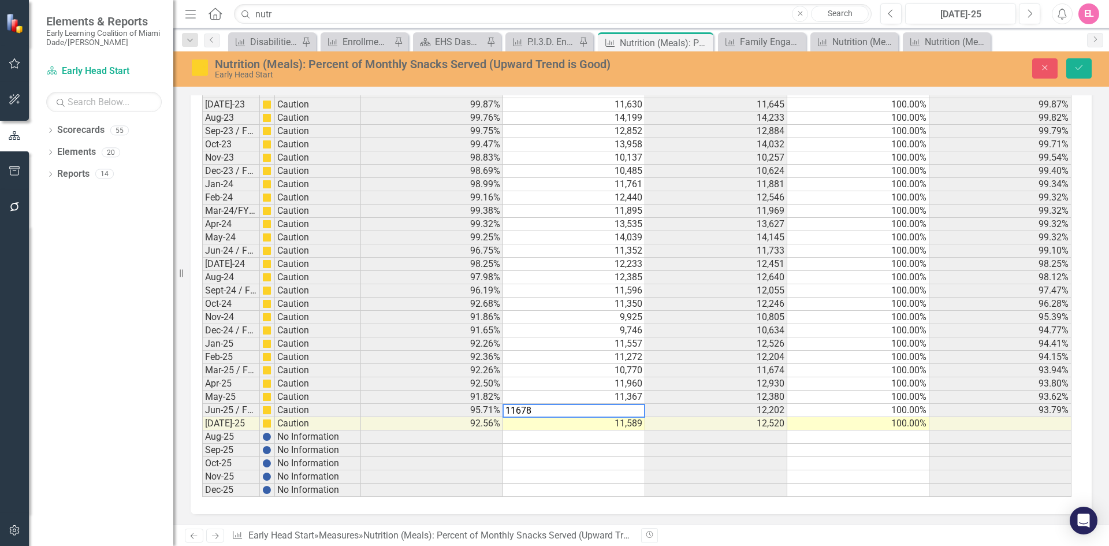
click at [519, 409] on textarea "11678" at bounding box center [573, 411] width 143 height 14
type textarea "11278"
click at [1080, 63] on button "Save" at bounding box center [1078, 68] width 25 height 20
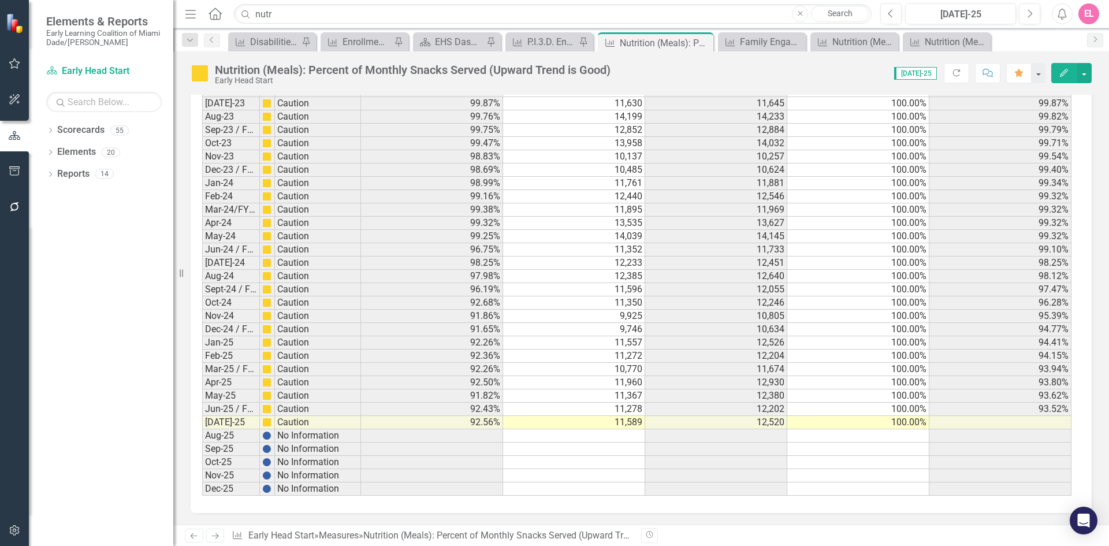
click at [192, 534] on icon at bounding box center [194, 536] width 7 height 6
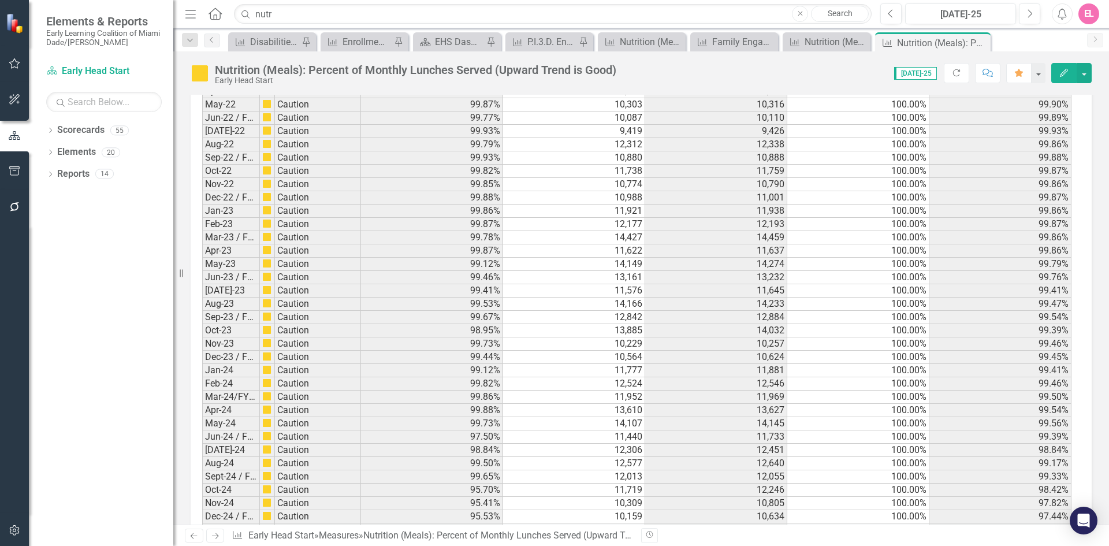
scroll to position [1740, 0]
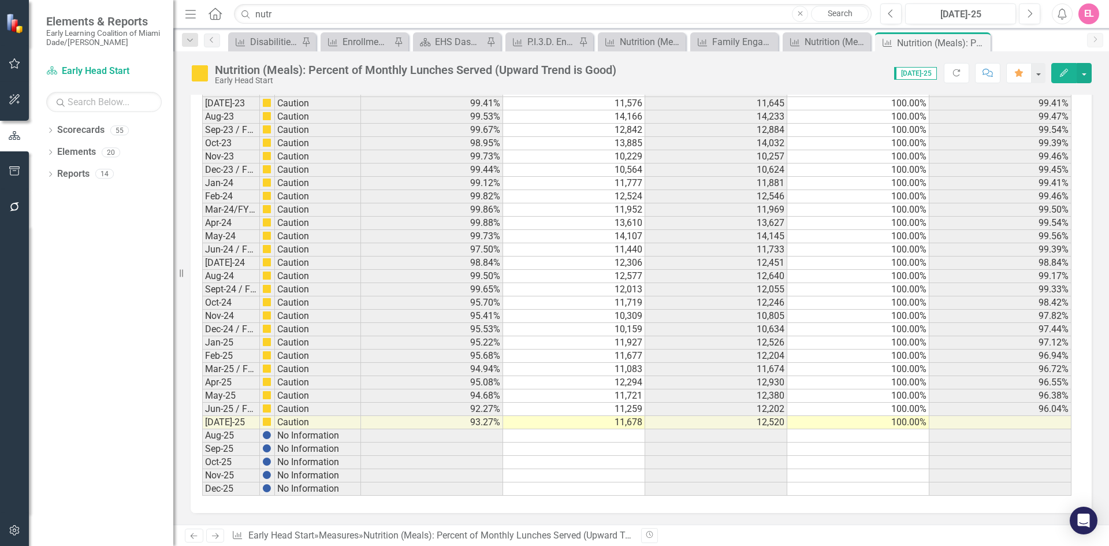
click at [628, 409] on td "11,259" at bounding box center [574, 408] width 142 height 13
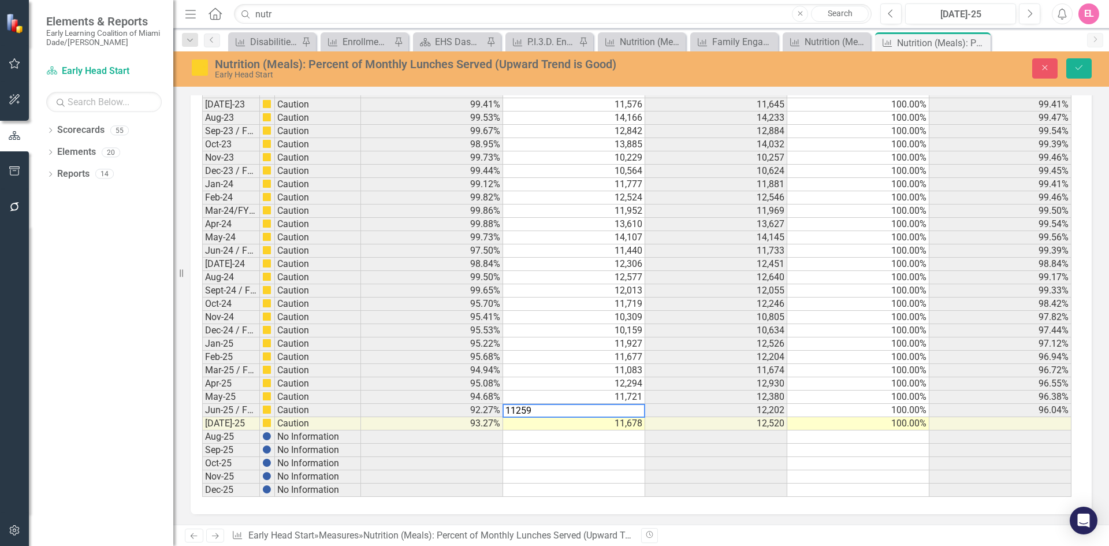
drag, startPoint x: 544, startPoint y: 409, endPoint x: 514, endPoint y: 411, distance: 29.5
click at [514, 411] on textarea "11259" at bounding box center [573, 411] width 143 height 14
type textarea "11678"
click at [1078, 70] on icon "Save" at bounding box center [1078, 68] width 10 height 8
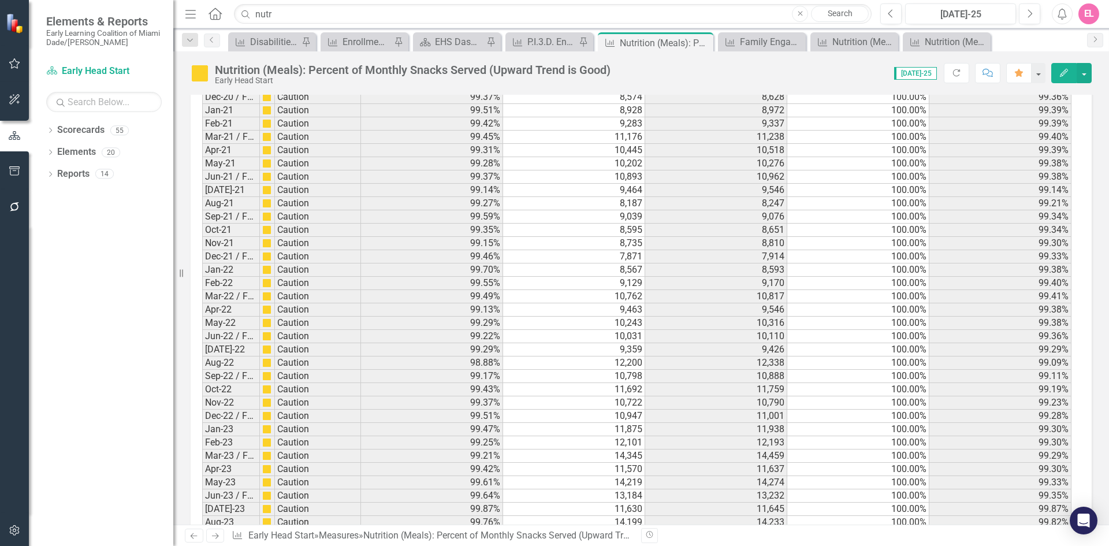
scroll to position [1722, 0]
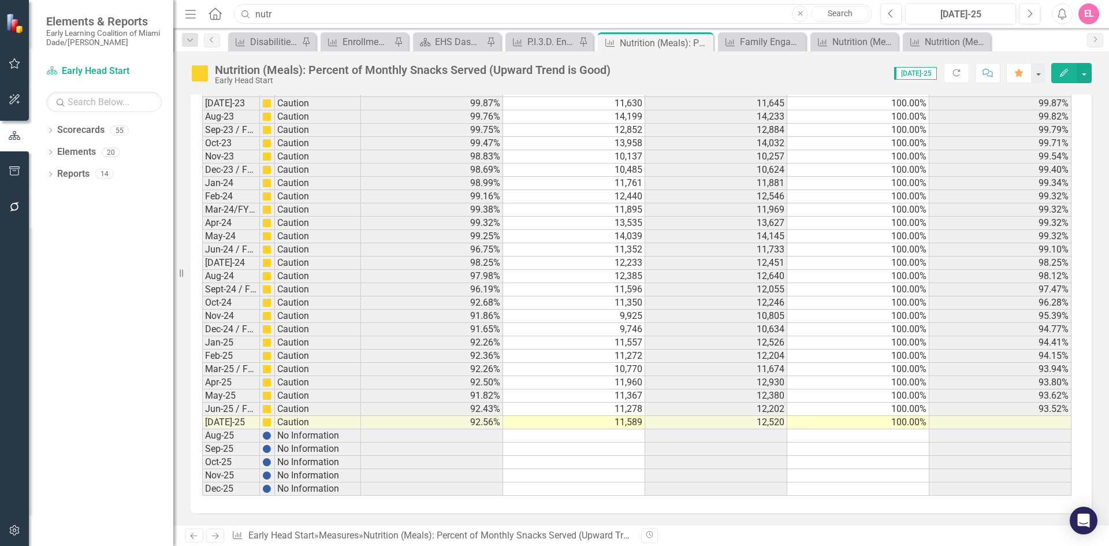
click at [423, 14] on input "nutr" at bounding box center [552, 14] width 637 height 20
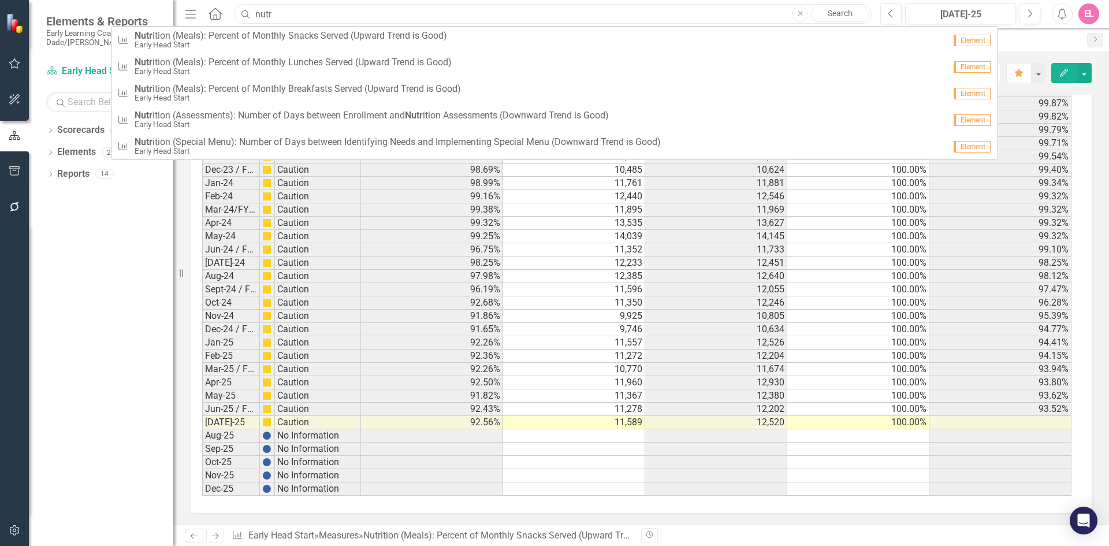
click at [423, 14] on input "nutr" at bounding box center [552, 14] width 637 height 20
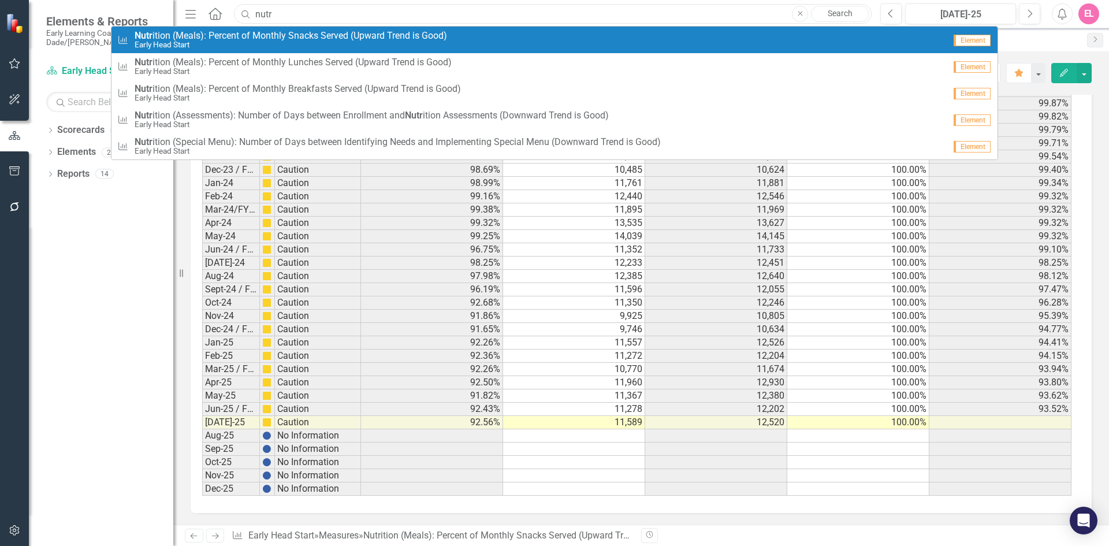
type input "nutrition assessment"
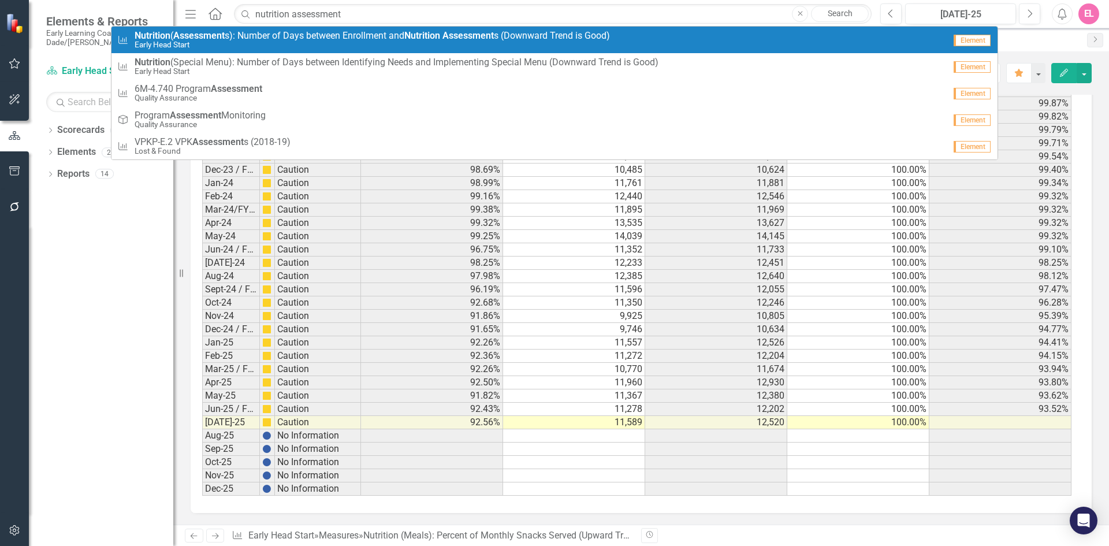
click at [398, 31] on span "Nutrition ( Assessment s): Number of Days between Enrollment and Nutrition Asse…" at bounding box center [372, 36] width 475 height 10
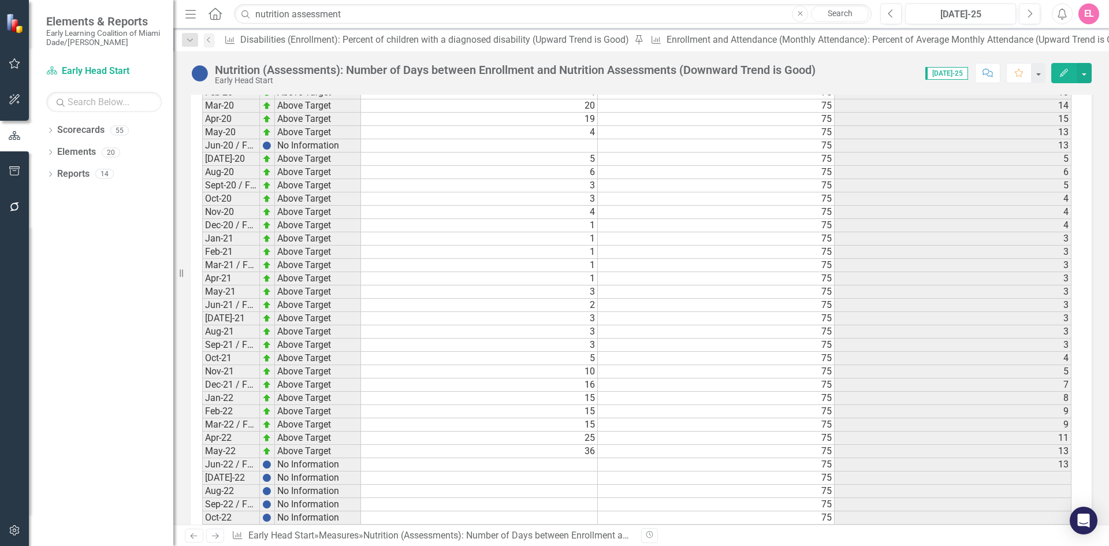
scroll to position [1780, 0]
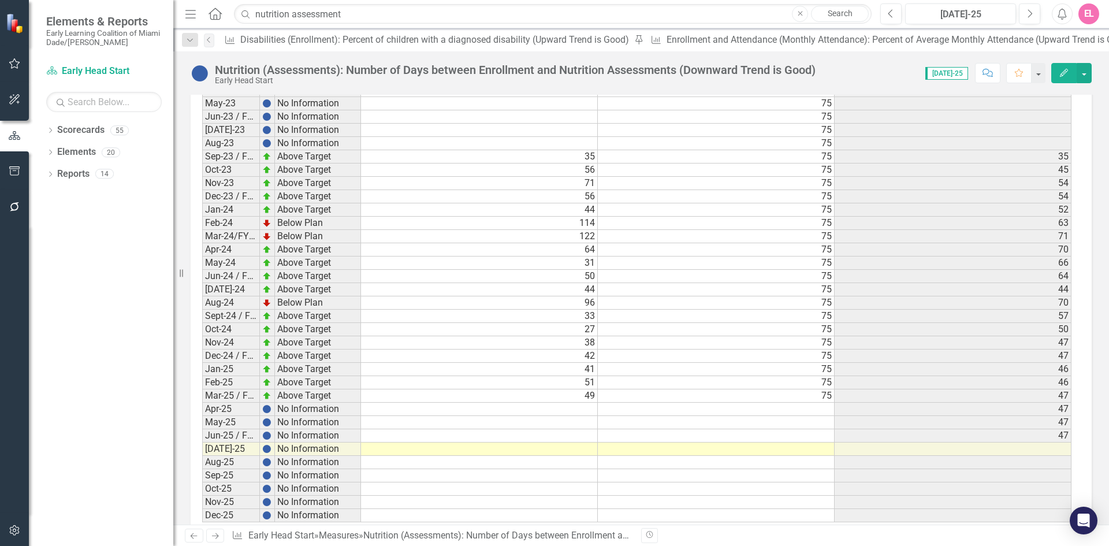
click at [583, 402] on td at bounding box center [479, 408] width 237 height 13
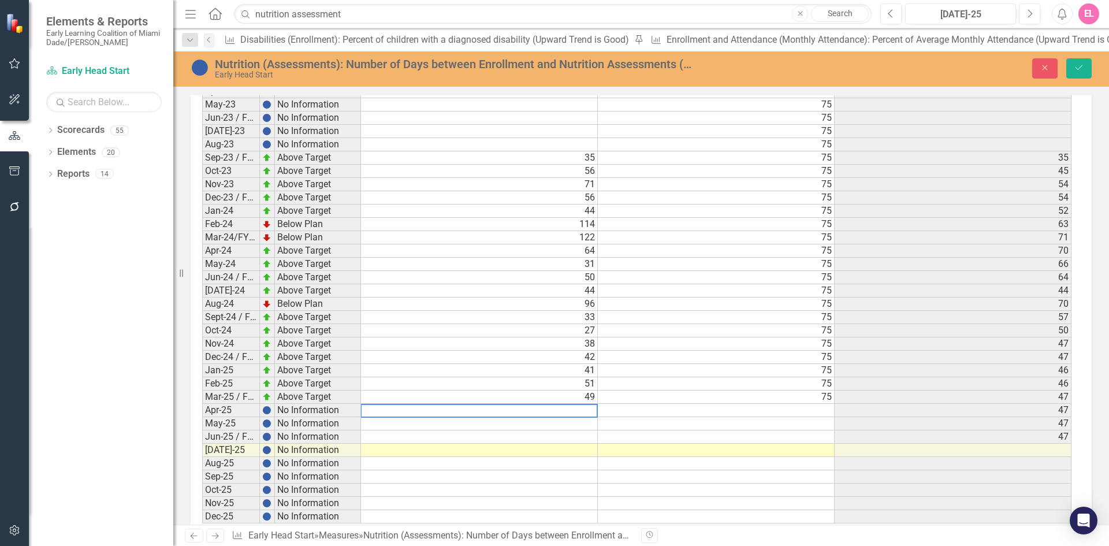
scroll to position [1780, 0]
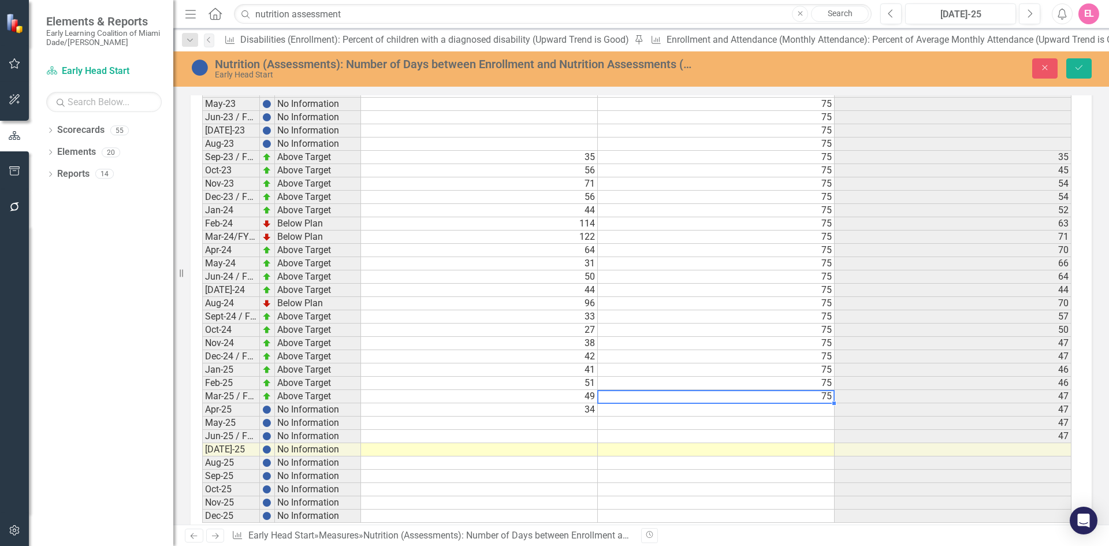
click at [822, 403] on td at bounding box center [716, 409] width 237 height 13
type textarea "75"
click at [1079, 66] on icon "Save" at bounding box center [1078, 68] width 10 height 8
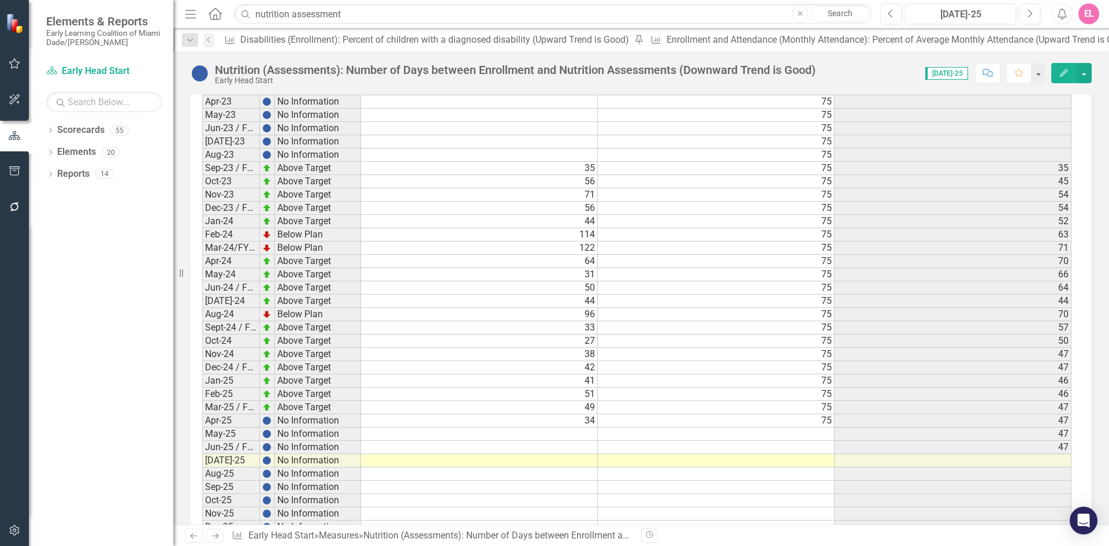
scroll to position [1780, 0]
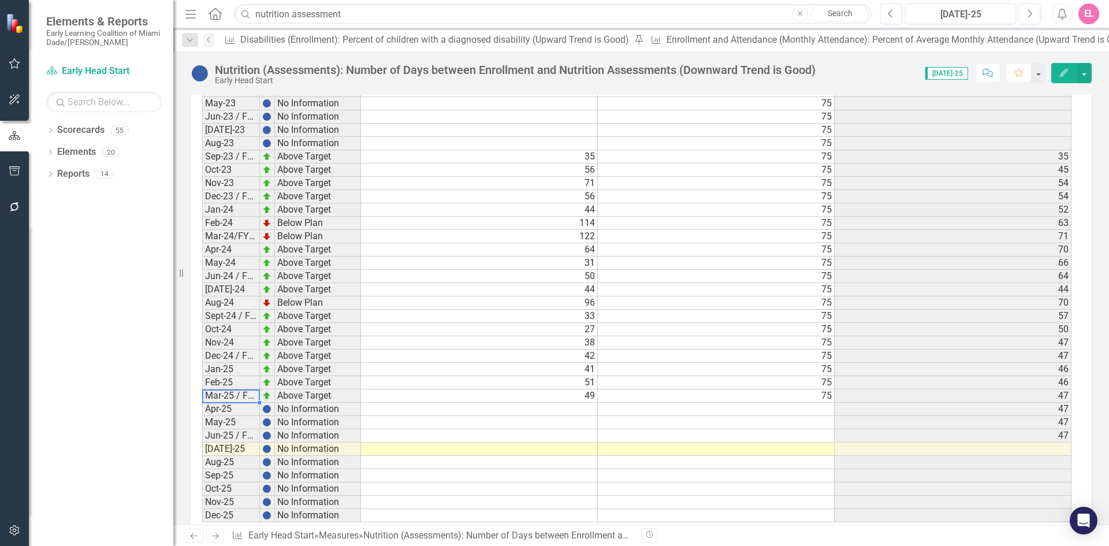
click at [219, 389] on td "Mar-25 / FY 24/25-Q3" at bounding box center [231, 395] width 58 height 13
click at [591, 402] on td at bounding box center [479, 408] width 237 height 13
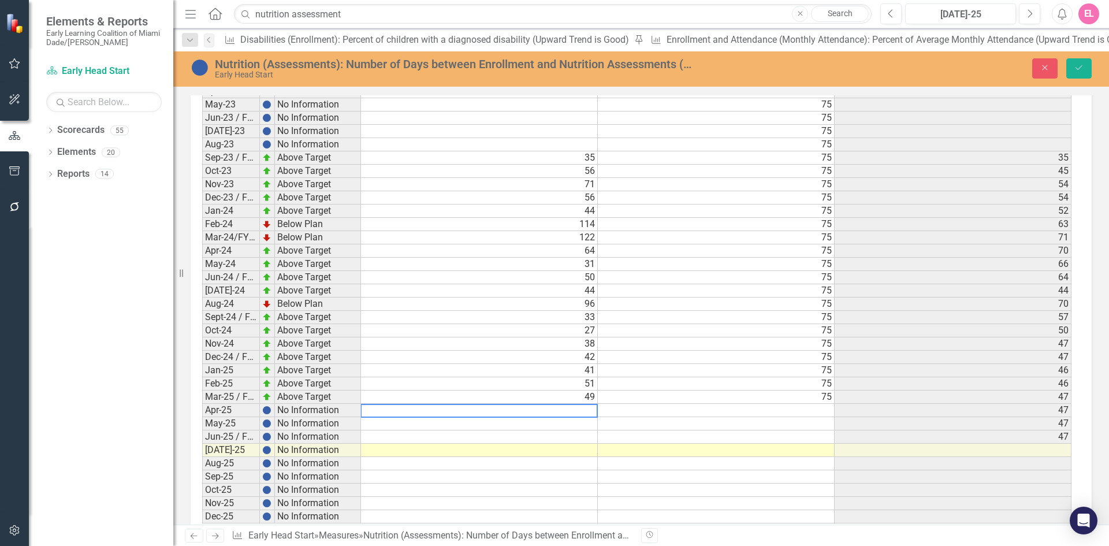
scroll to position [1780, 0]
type textarea "34"
click at [826, 403] on td at bounding box center [716, 409] width 237 height 13
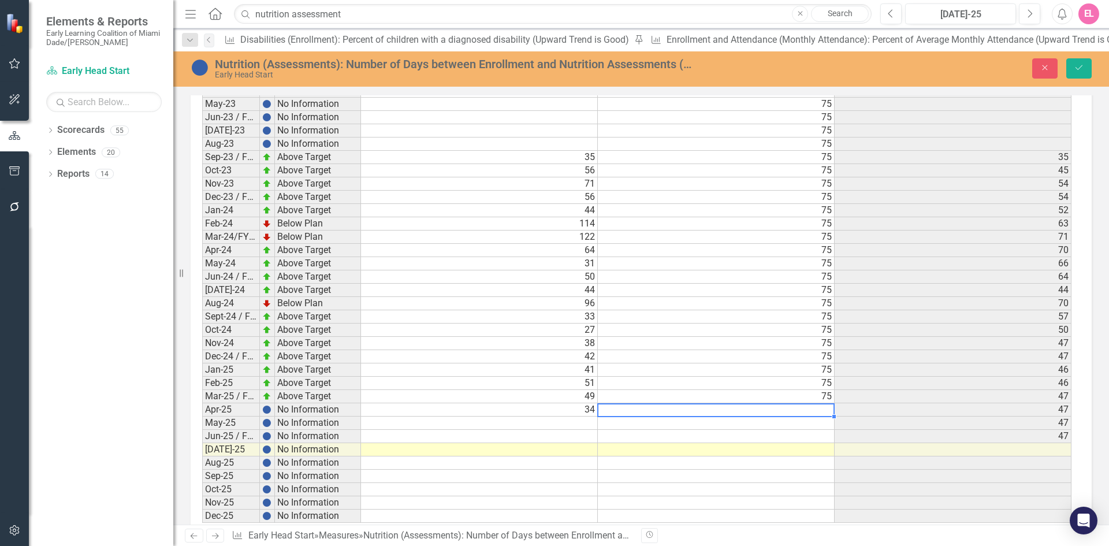
click at [826, 403] on td at bounding box center [716, 409] width 237 height 13
type textarea "75"
click at [1080, 68] on icon "Save" at bounding box center [1078, 68] width 10 height 8
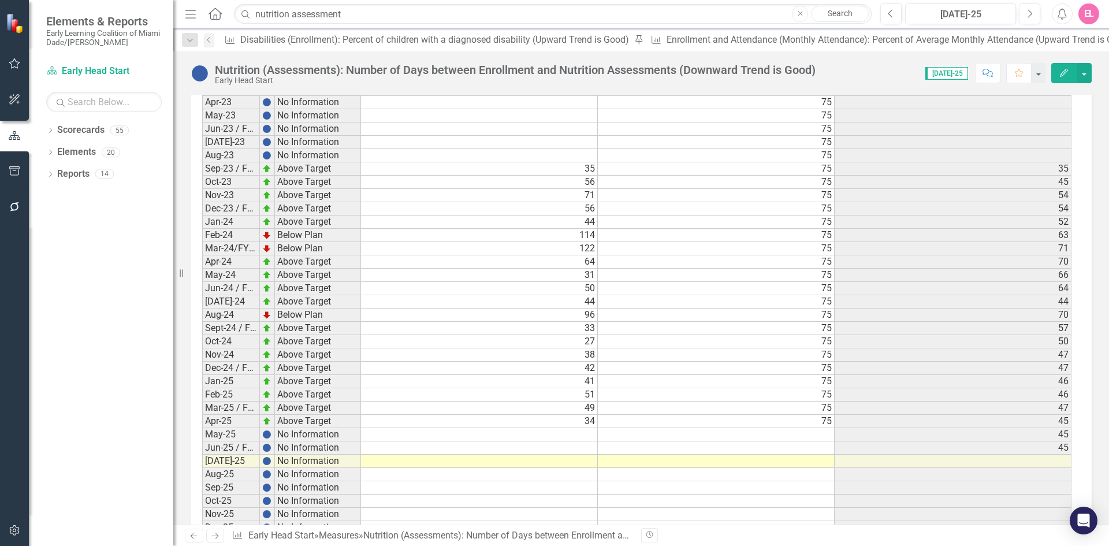
scroll to position [1780, 0]
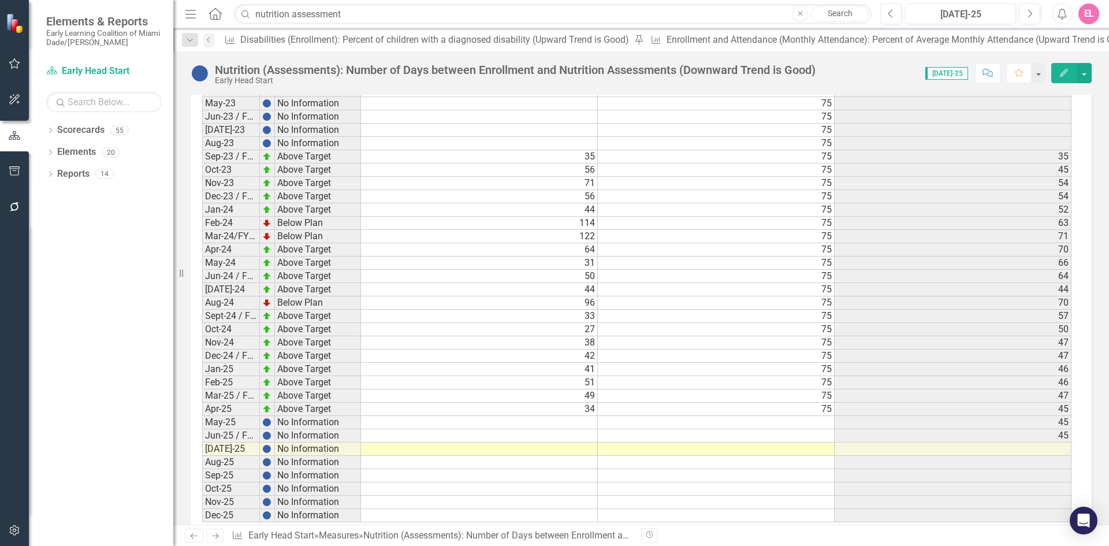
click at [586, 416] on td at bounding box center [479, 422] width 237 height 13
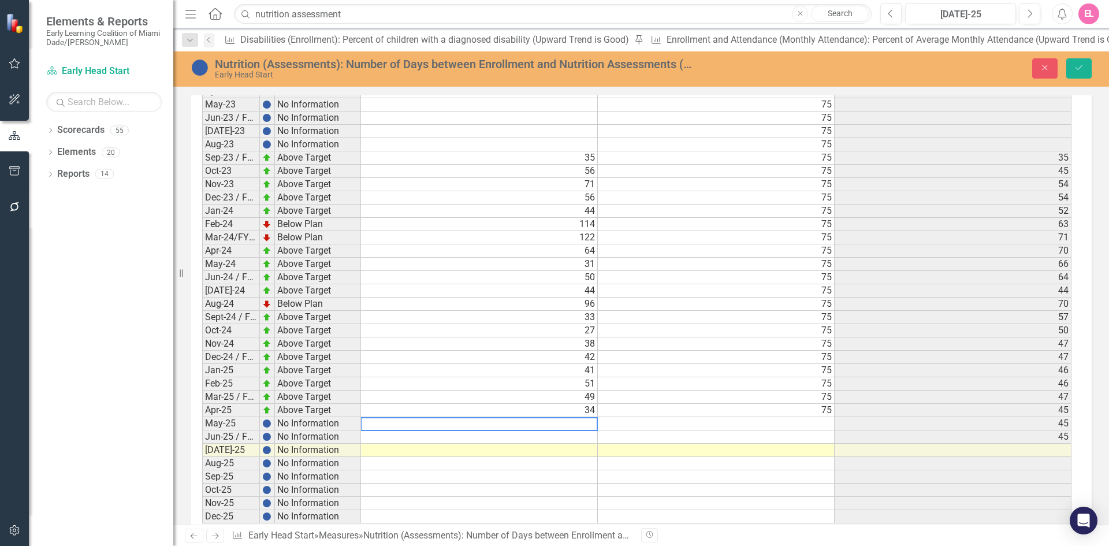
scroll to position [1780, 0]
type textarea "40.26"
click at [804, 416] on td at bounding box center [716, 422] width 237 height 13
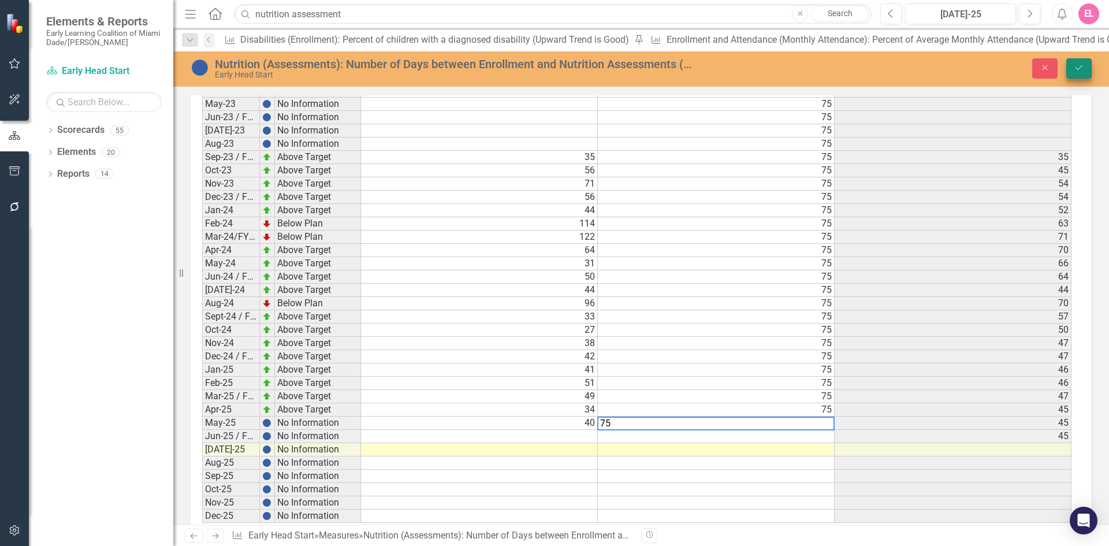
type textarea "75"
click at [1069, 71] on button "Save" at bounding box center [1078, 68] width 25 height 20
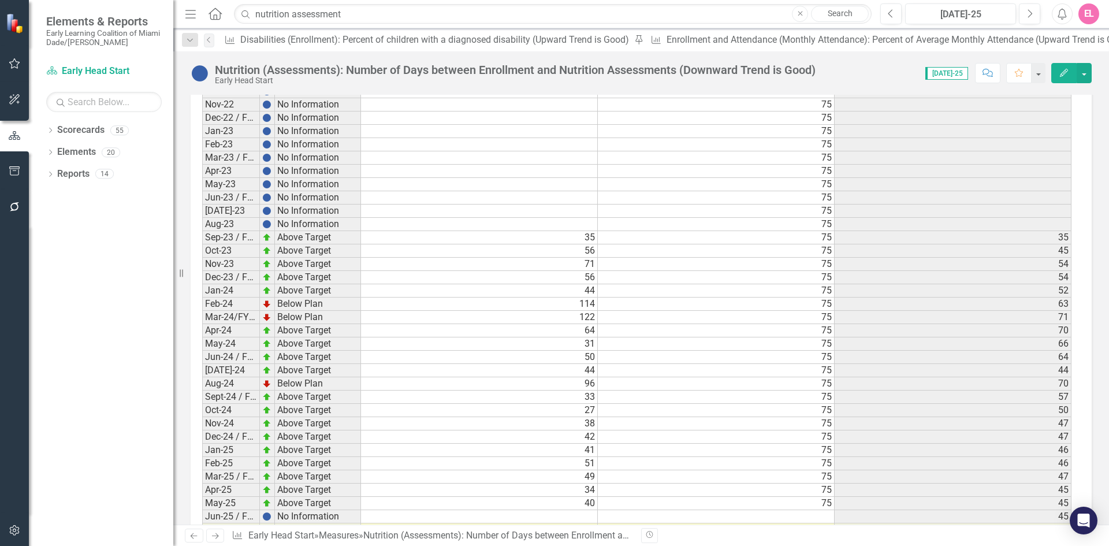
scroll to position [1780, 0]
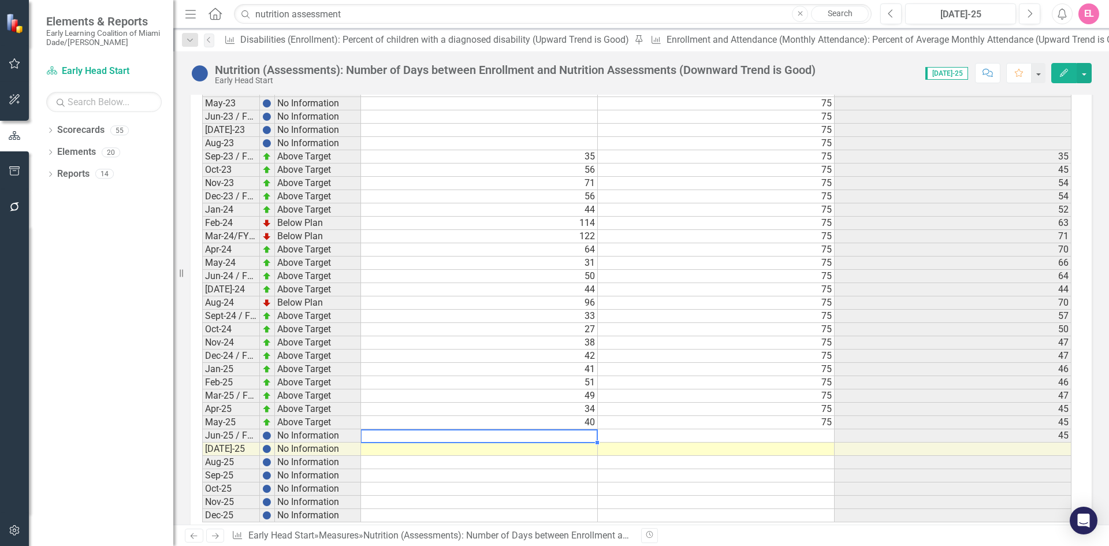
click at [580, 429] on td at bounding box center [479, 435] width 237 height 13
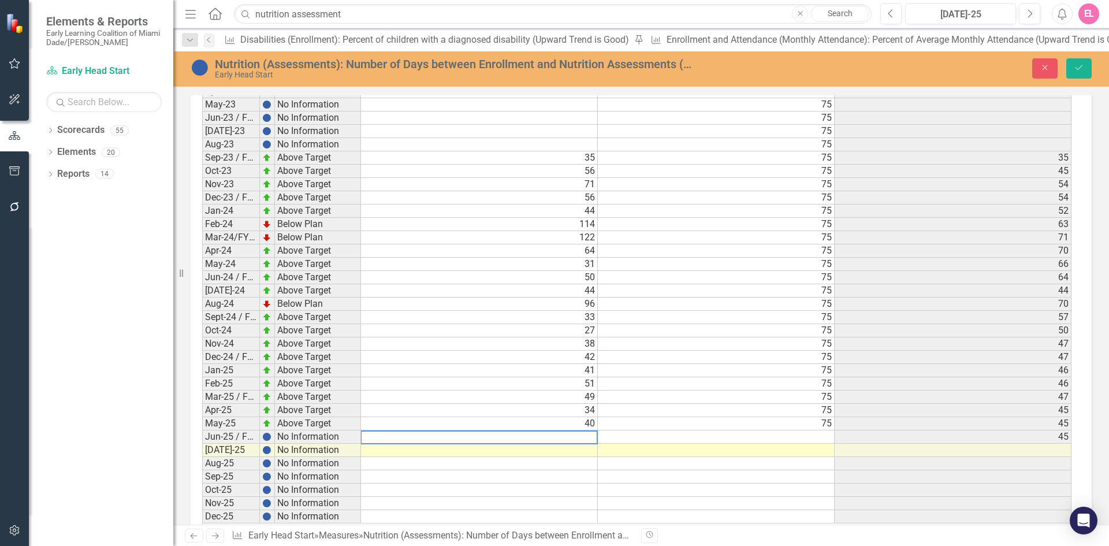
scroll to position [1780, 0]
type textarea "45"
click at [825, 430] on td at bounding box center [716, 436] width 237 height 13
type textarea "75"
click at [1077, 72] on button "Save" at bounding box center [1078, 68] width 25 height 20
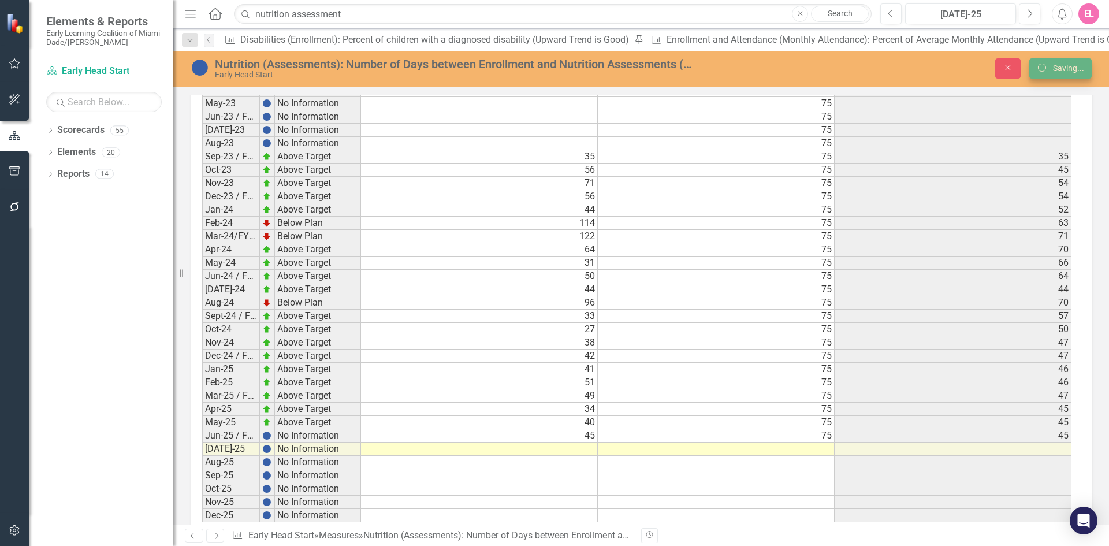
scroll to position [0, 0]
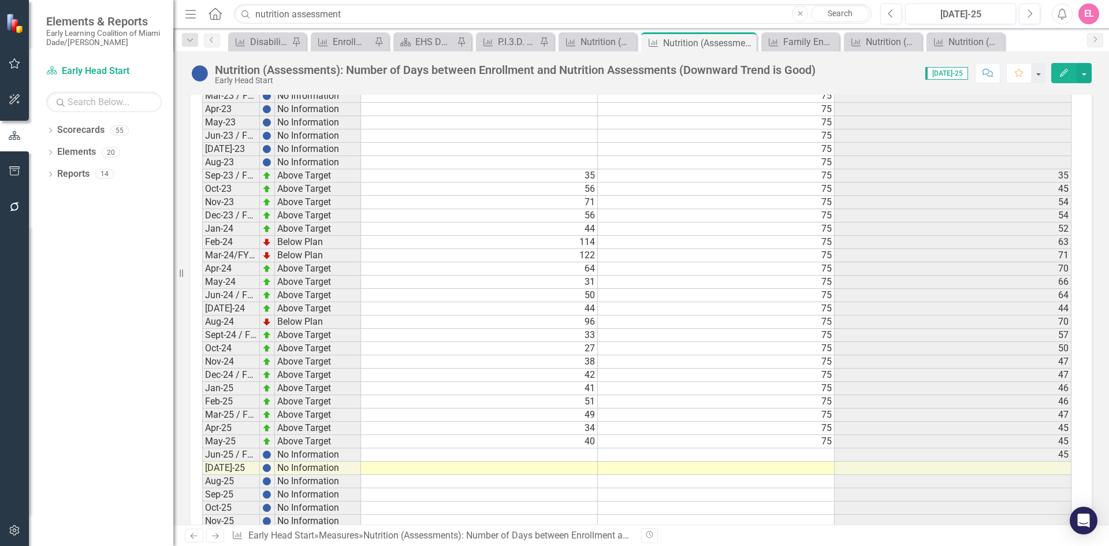
scroll to position [1780, 0]
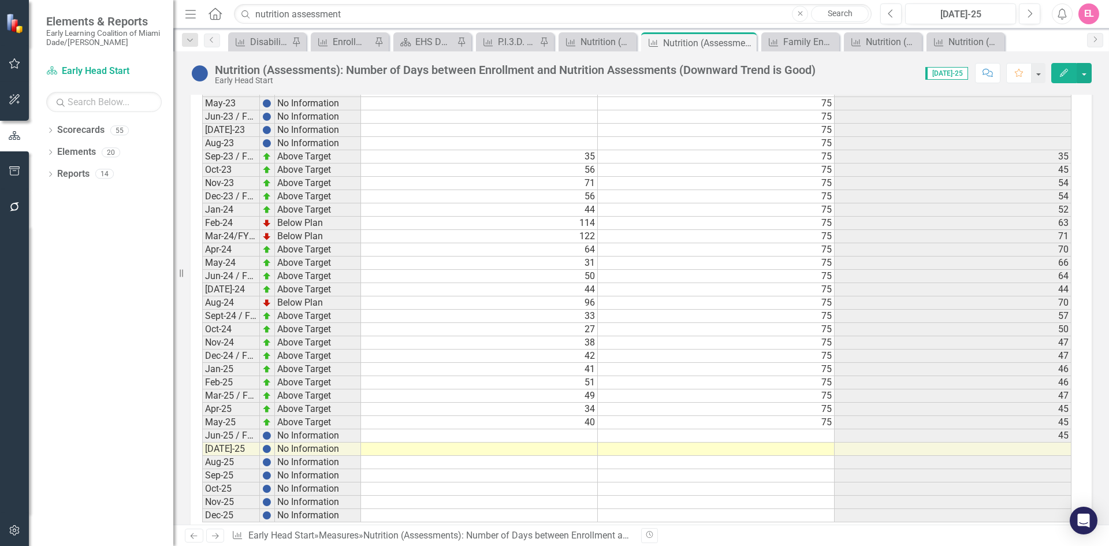
click at [817, 429] on td at bounding box center [716, 435] width 237 height 13
click at [584, 429] on td at bounding box center [479, 435] width 237 height 13
click at [583, 429] on td at bounding box center [479, 435] width 237 height 13
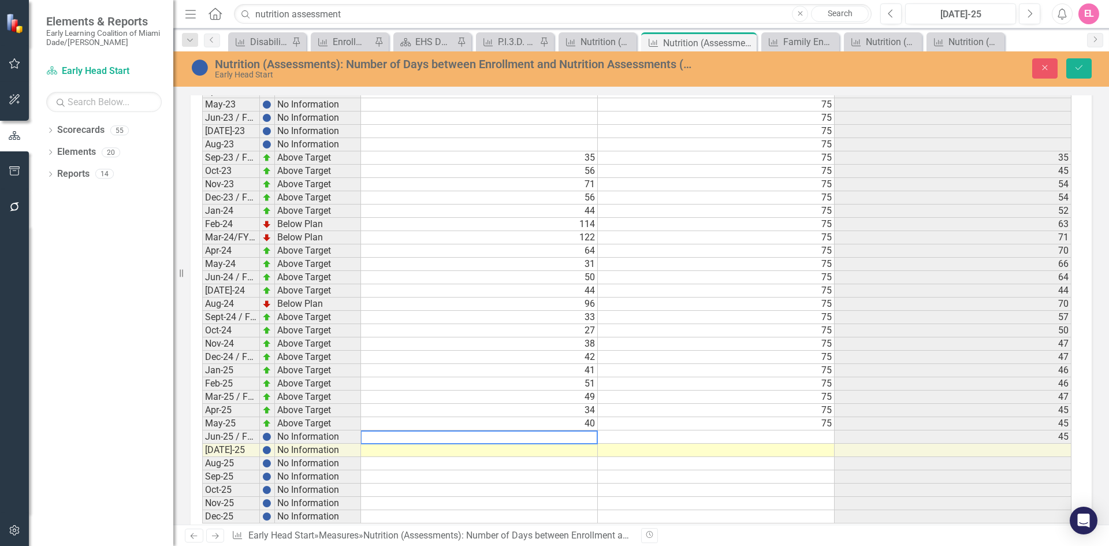
scroll to position [1780, 0]
type textarea "40"
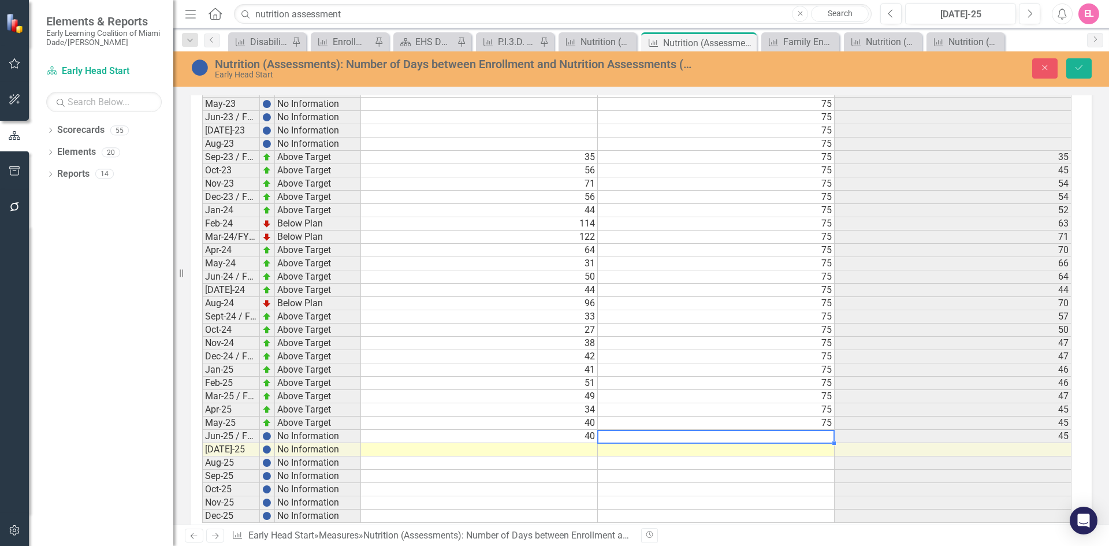
click at [832, 430] on td at bounding box center [716, 436] width 237 height 13
type textarea "75"
click at [595, 430] on td "40" at bounding box center [479, 436] width 237 height 13
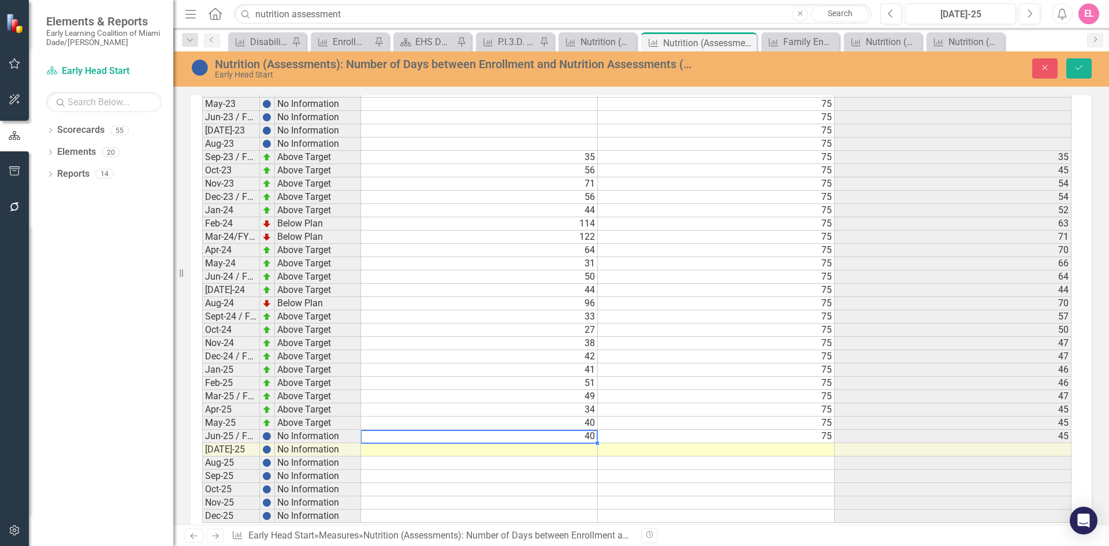
click at [595, 430] on td "40" at bounding box center [479, 436] width 237 height 13
type textarea "45"
click at [1084, 69] on button "Save" at bounding box center [1078, 68] width 25 height 20
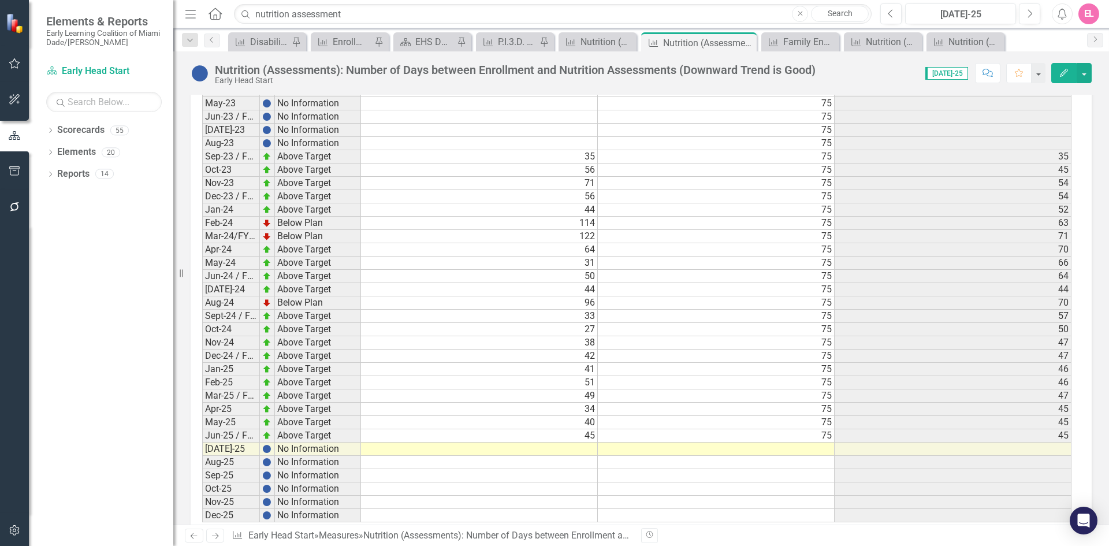
scroll to position [1779, 0]
click at [586, 443] on td at bounding box center [479, 449] width 237 height 13
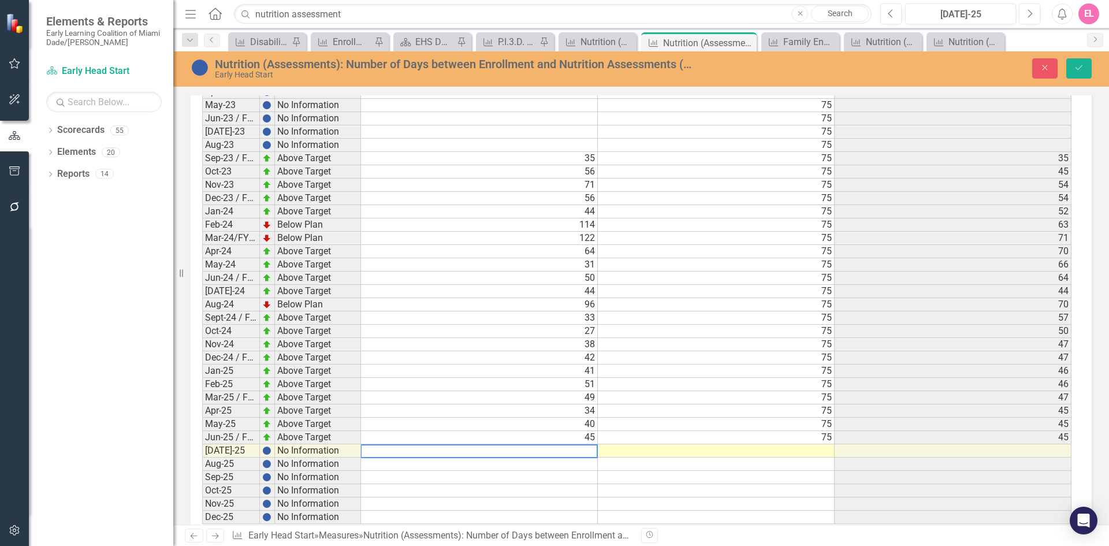
scroll to position [1780, 0]
type textarea "58"
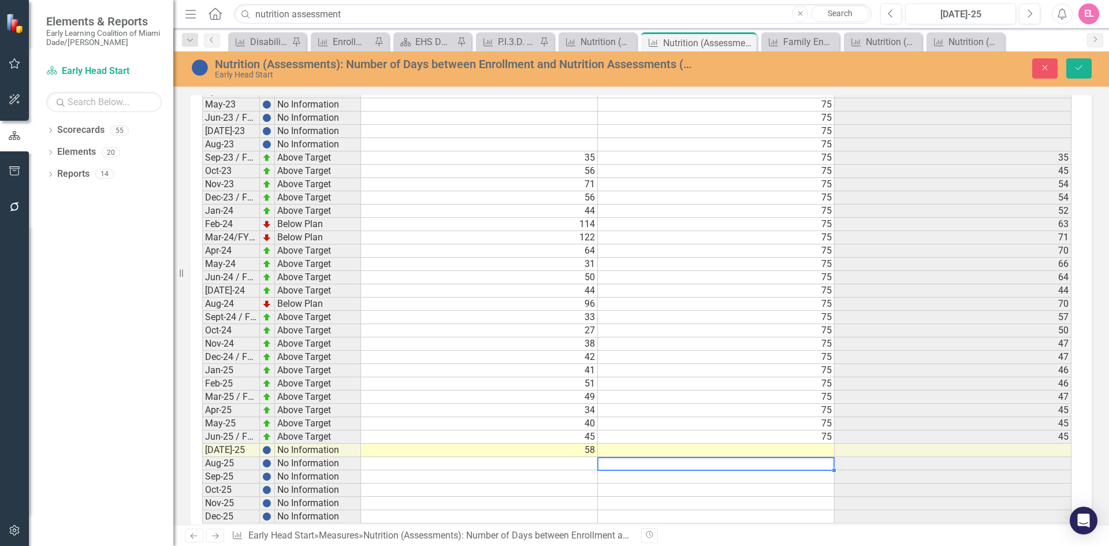
click at [782, 443] on td at bounding box center [716, 449] width 237 height 13
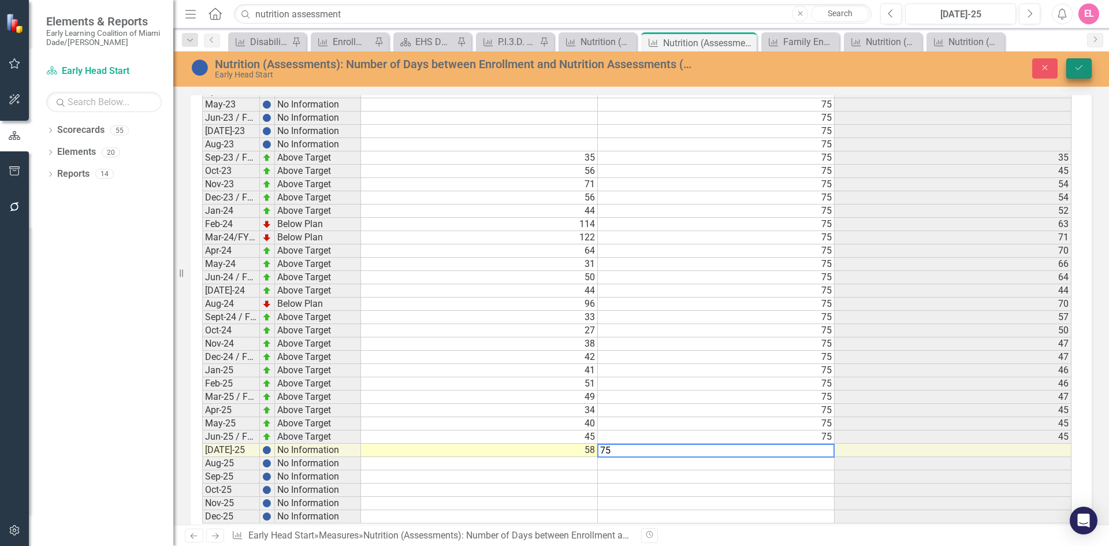
type textarea "75"
click at [1071, 62] on button "Save" at bounding box center [1078, 68] width 25 height 20
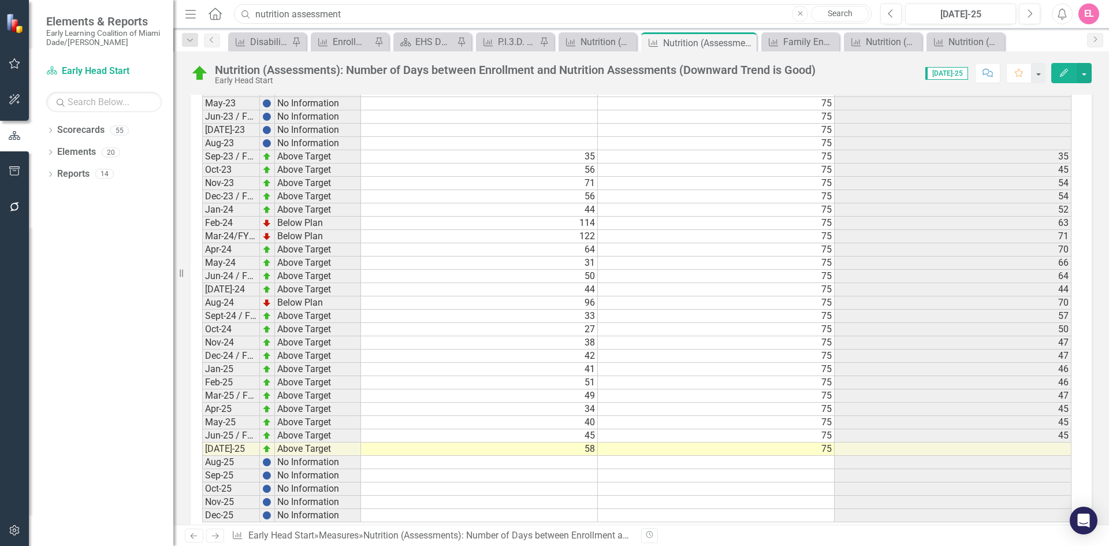
click at [441, 12] on input "nutrition assessment" at bounding box center [552, 14] width 637 height 20
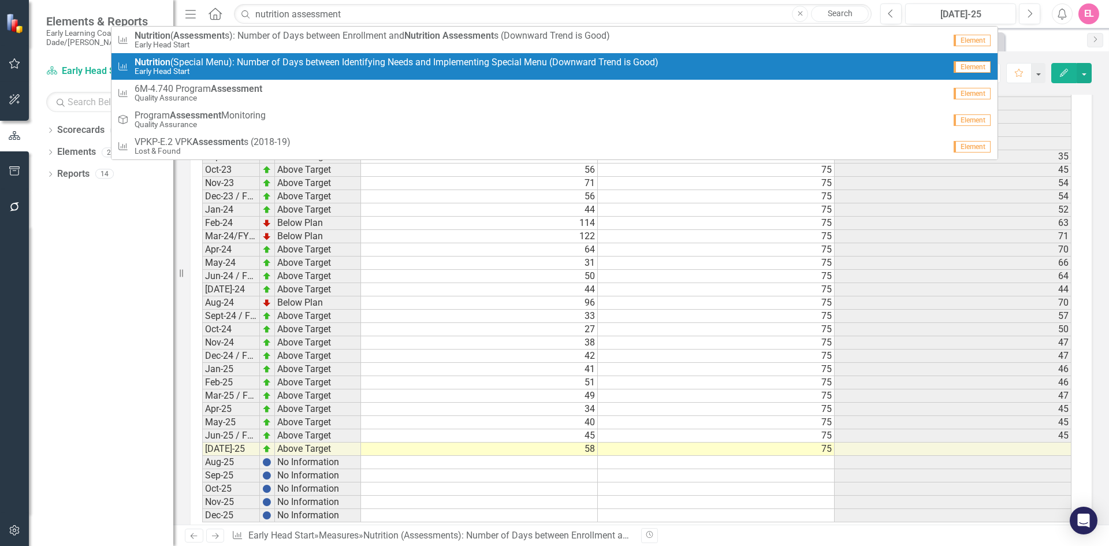
click at [372, 62] on span "Nutrition (Special Menu): Number of Days between Identifying Needs and Implemen…" at bounding box center [397, 62] width 524 height 10
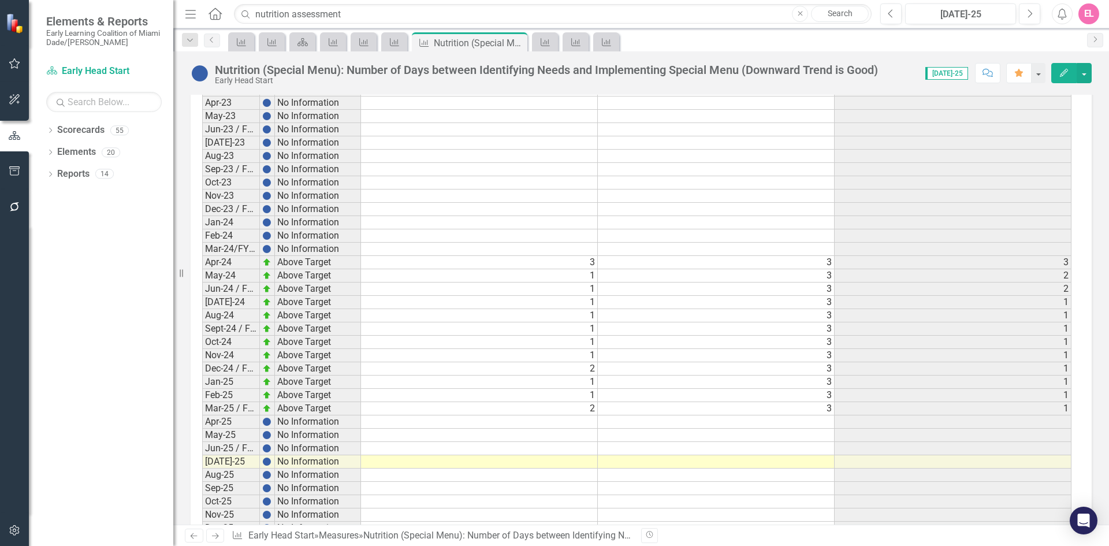
scroll to position [1580, 0]
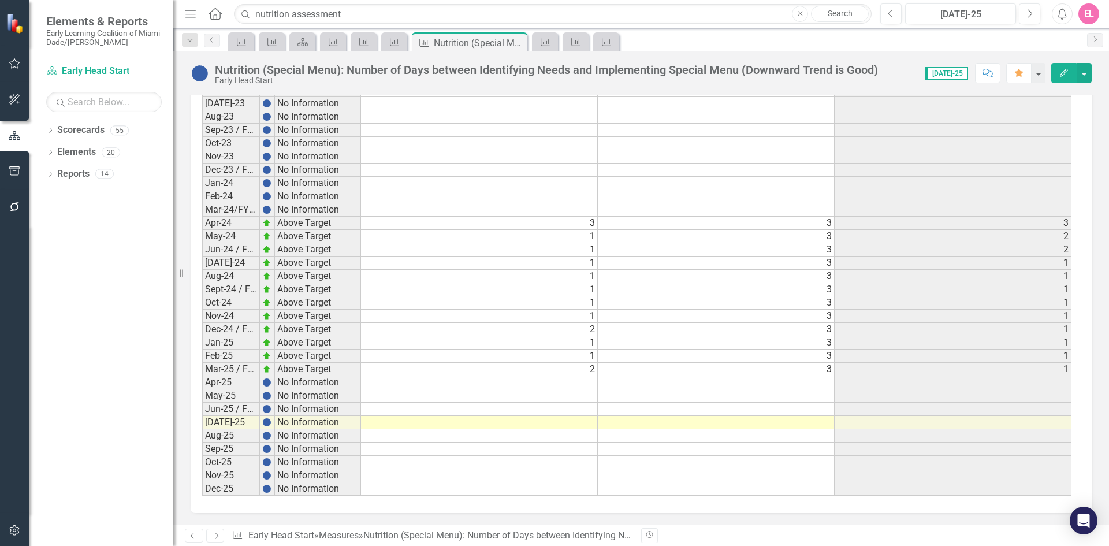
click at [823, 385] on td at bounding box center [716, 382] width 237 height 13
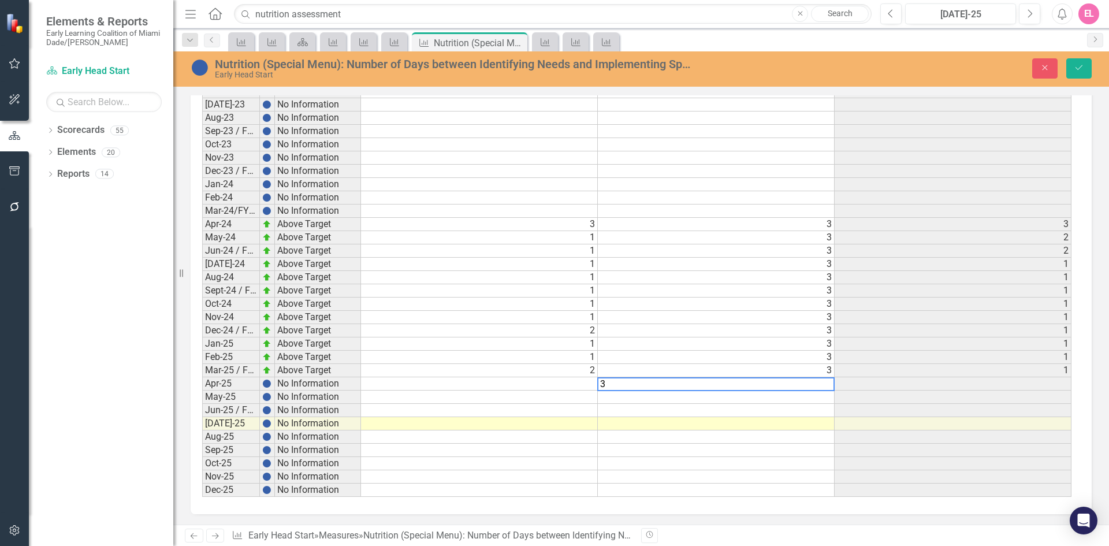
scroll to position [1580, 0]
type textarea "3"
click at [1078, 69] on icon "Save" at bounding box center [1078, 68] width 10 height 8
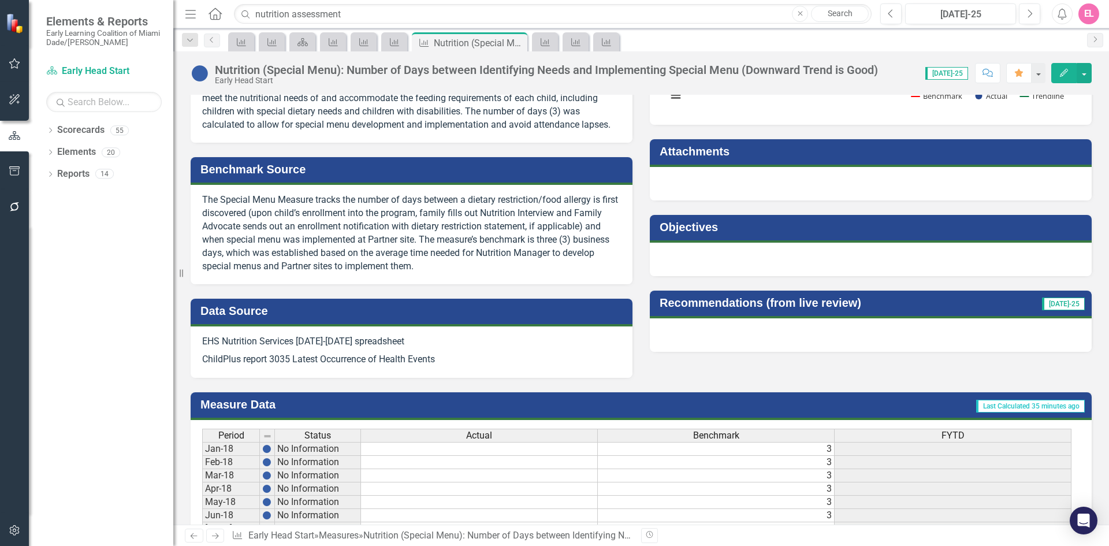
scroll to position [357, 0]
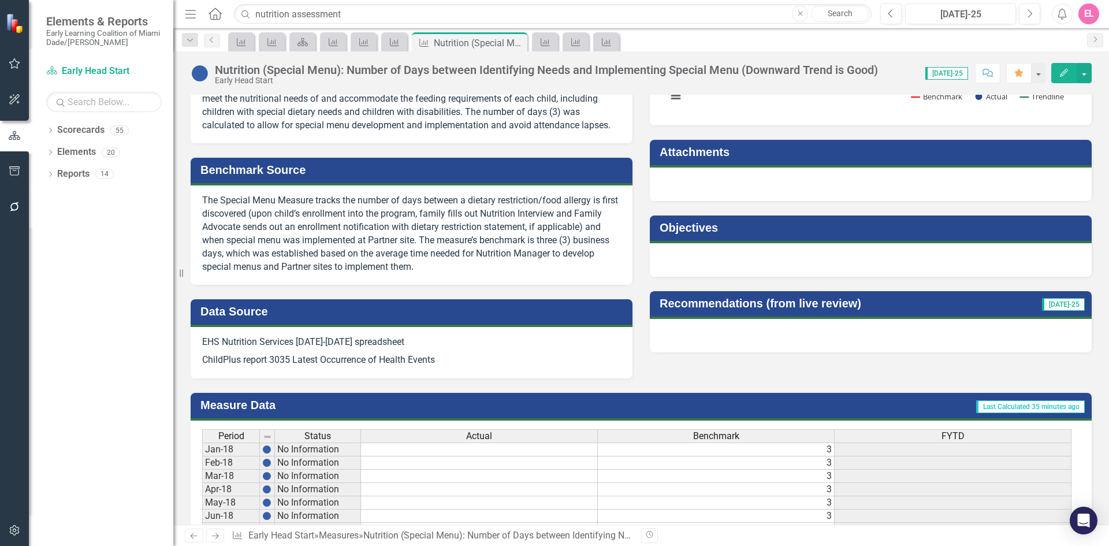
click at [312, 344] on p "EHS Nutrition Services [DATE]-[DATE] spreadsheet" at bounding box center [411, 343] width 419 height 16
click at [367, 339] on p "EHS Nutrition Services [DATE]-[DATE] spreadsheet" at bounding box center [411, 343] width 419 height 16
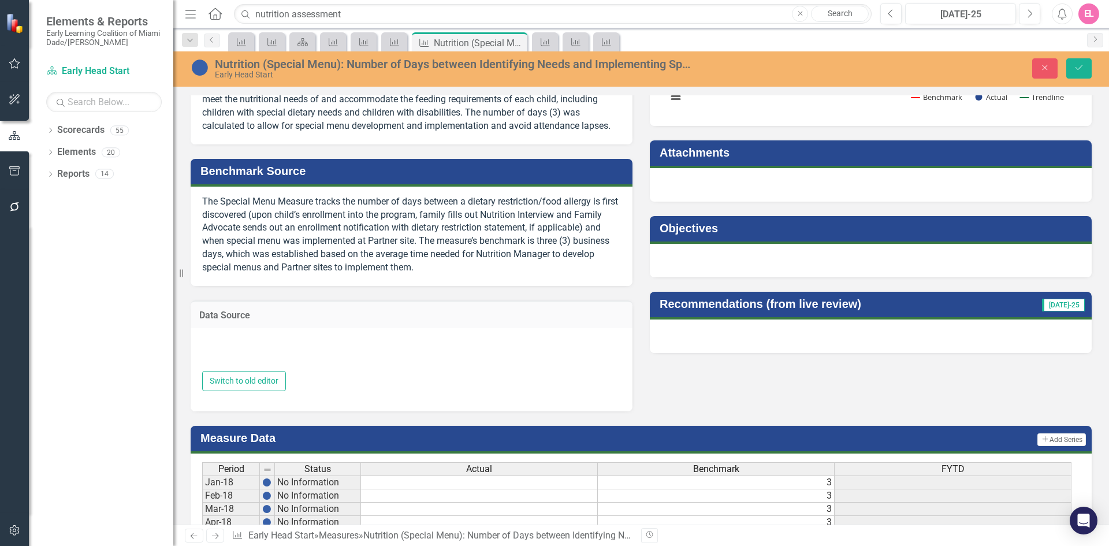
type textarea "<p>EHS Nutrition Services 2021-2022 spreadsheet</p> <p>ChildPlus report 3035 La…"
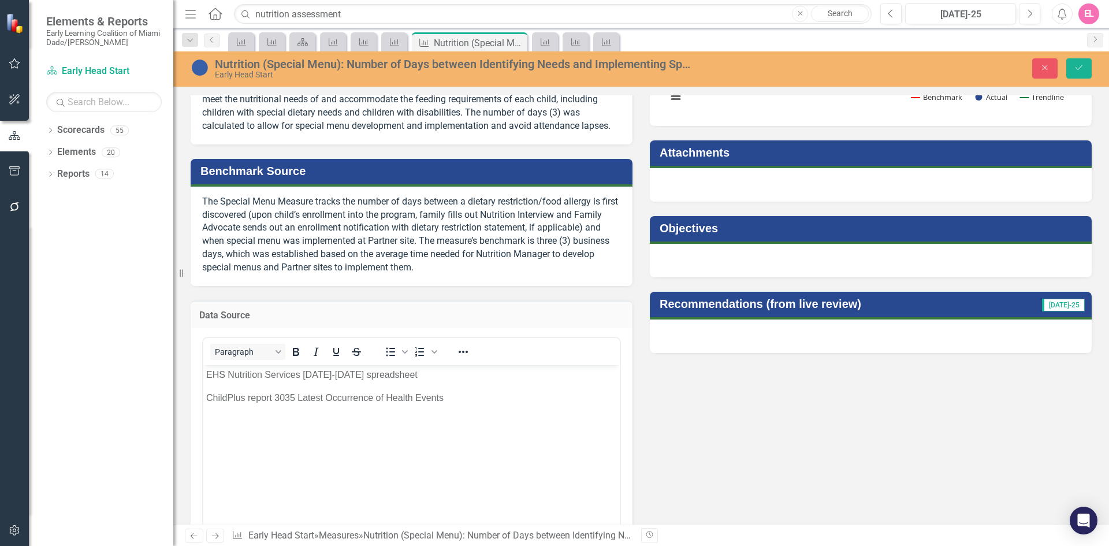
scroll to position [0, 0]
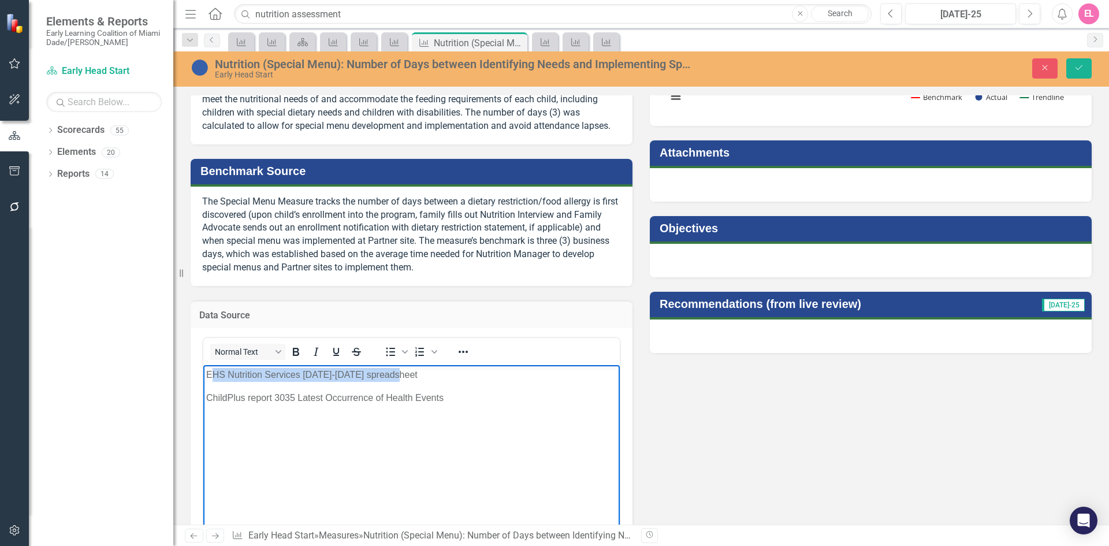
drag, startPoint x: 413, startPoint y: 375, endPoint x: 200, endPoint y: 361, distance: 213.6
click at [203, 365] on html "EHS Nutrition Services 2021-2022 spreadsheet ChildPlus report 3035 Latest Occur…" at bounding box center [411, 451] width 416 height 173
copy p "EHS Nutrition Services [DATE]-[DATE] spreadsheet"
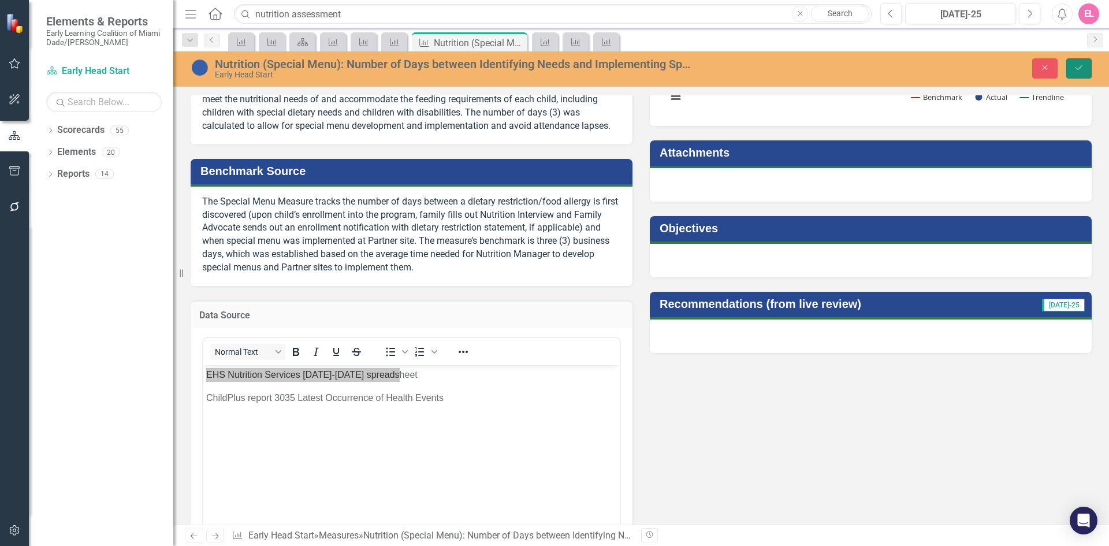
click at [1085, 64] on button "Save" at bounding box center [1078, 68] width 25 height 20
